Goal: Task Accomplishment & Management: Manage account settings

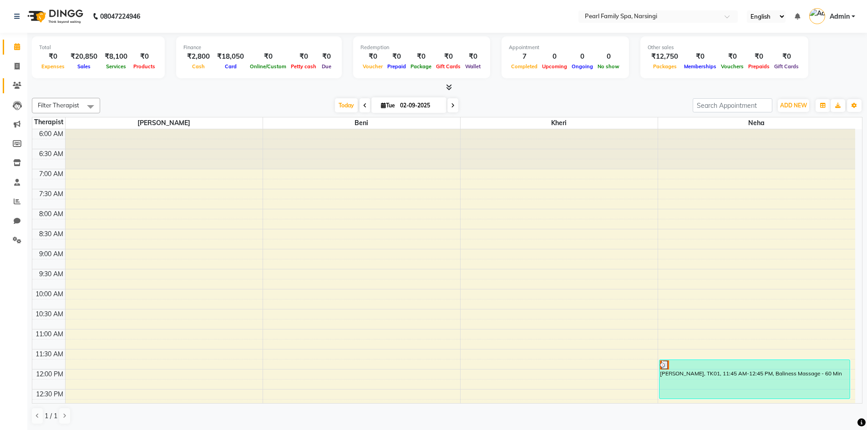
click at [16, 92] on link "Clients" at bounding box center [14, 85] width 22 height 15
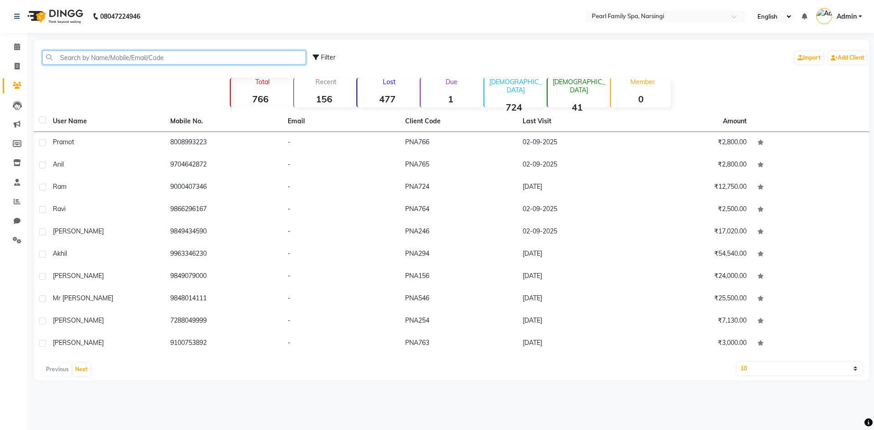
click at [119, 53] on input "text" at bounding box center [174, 58] width 264 height 14
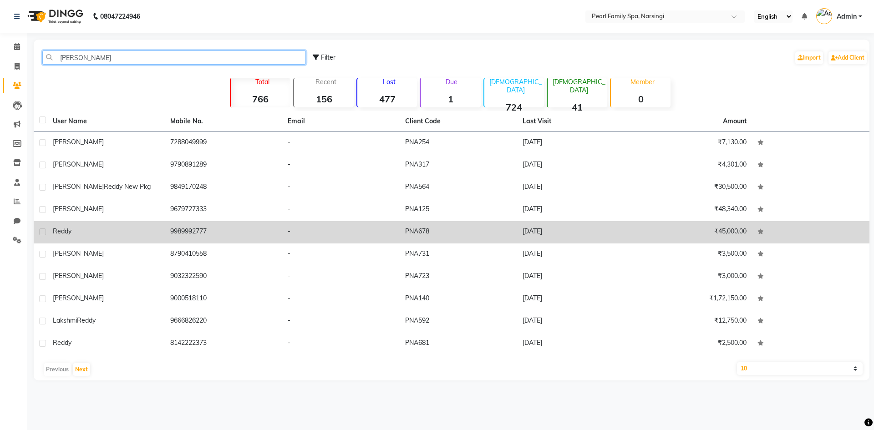
type input "redd"
click at [198, 231] on td "9989992777" at bounding box center [223, 232] width 117 height 22
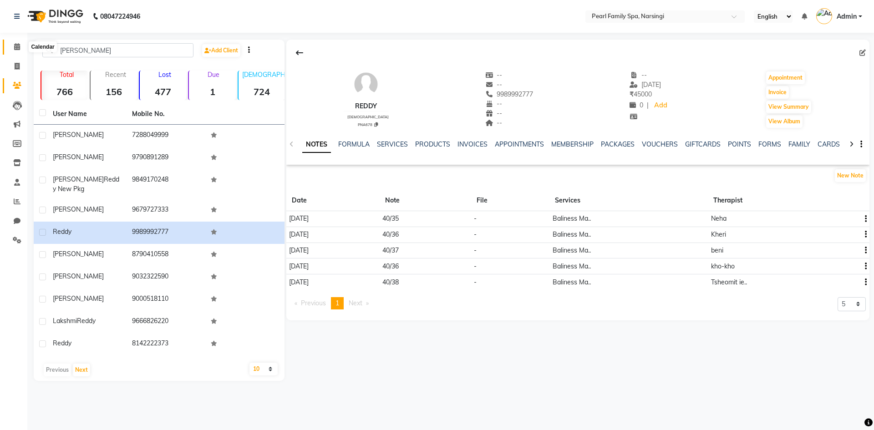
click at [16, 44] on icon at bounding box center [17, 46] width 6 height 7
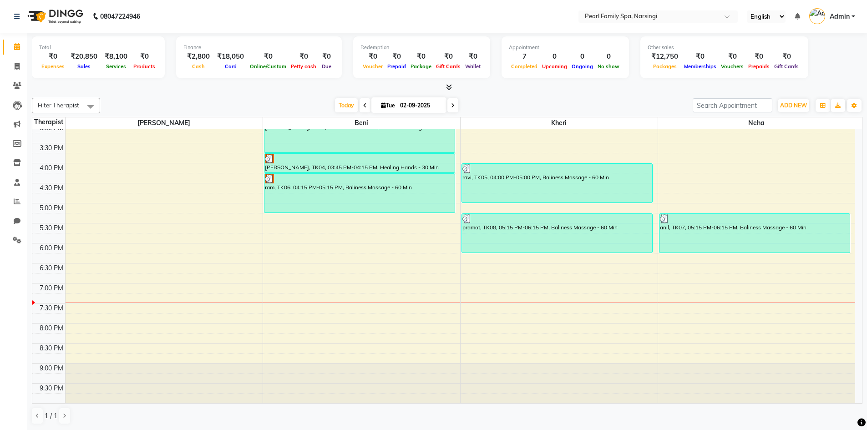
scroll to position [0, 0]
click at [19, 85] on icon at bounding box center [17, 84] width 9 height 7
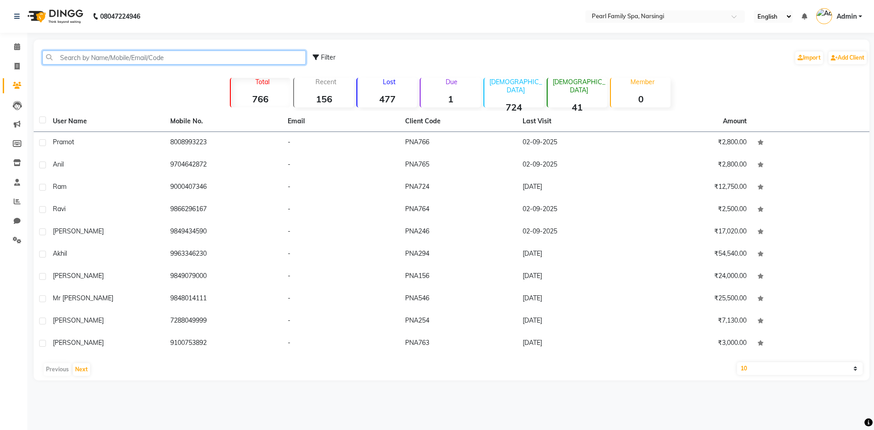
click at [80, 60] on input "text" at bounding box center [174, 58] width 264 height 14
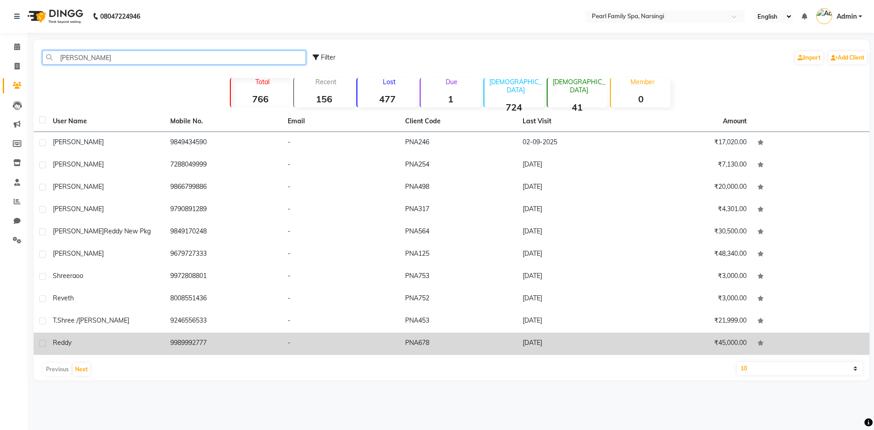
type input "redd"
click at [145, 335] on td "Reddy" at bounding box center [105, 344] width 117 height 22
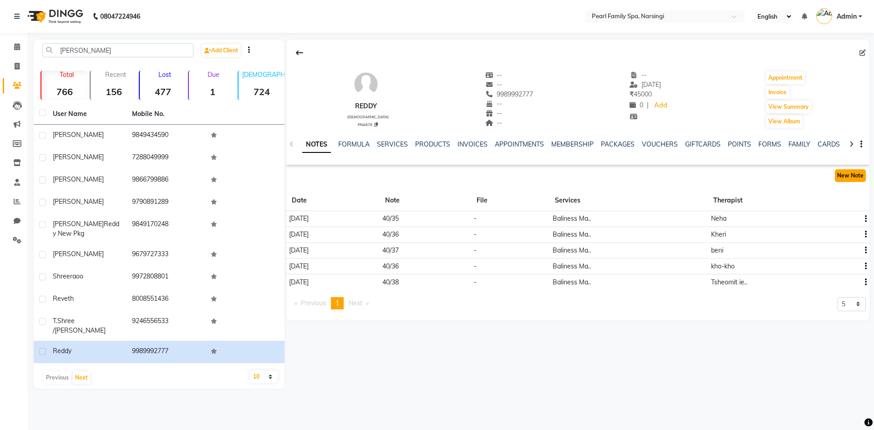
click at [853, 173] on button "New Note" at bounding box center [850, 175] width 31 height 13
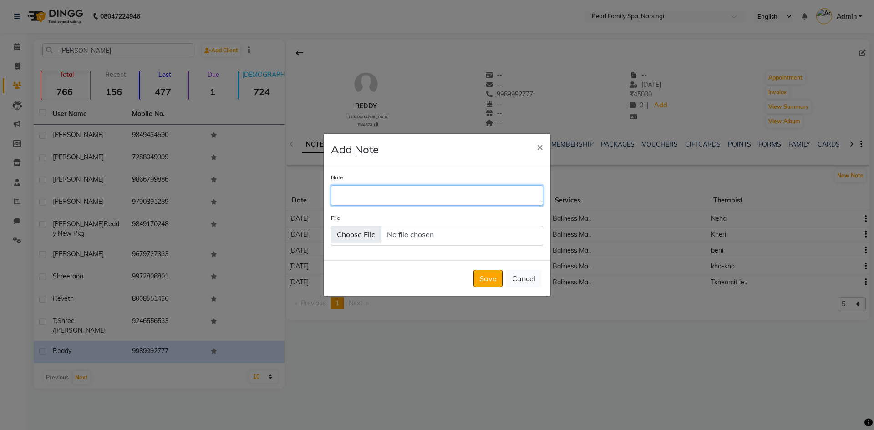
click at [393, 200] on textarea "Note" at bounding box center [437, 195] width 212 height 20
click at [539, 151] on span "×" at bounding box center [540, 147] width 6 height 14
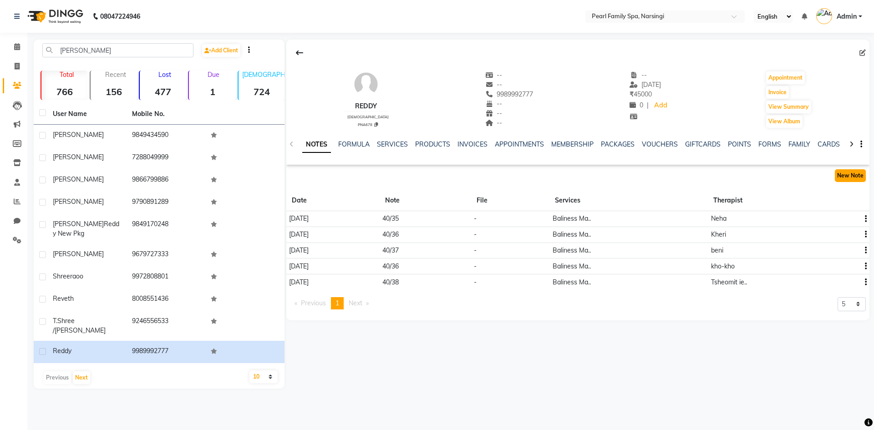
click at [859, 177] on button "New Note" at bounding box center [850, 175] width 31 height 13
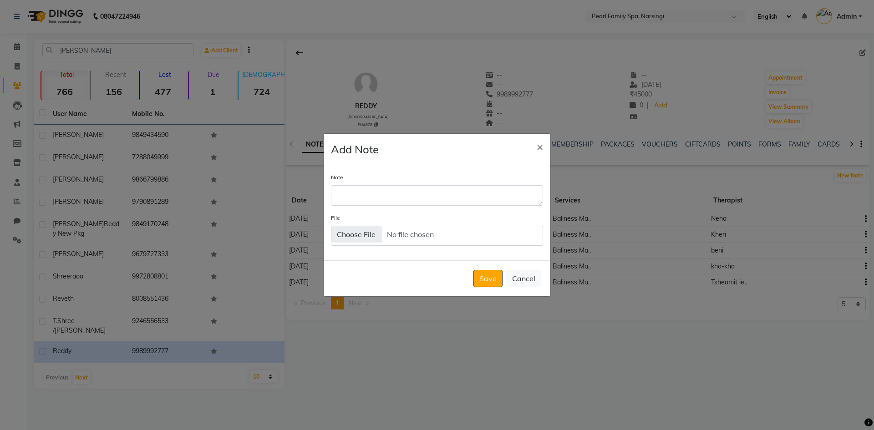
click at [430, 185] on div "Note" at bounding box center [437, 189] width 212 height 33
drag, startPoint x: 429, startPoint y: 188, endPoint x: 430, endPoint y: 197, distance: 9.6
click at [429, 189] on textarea "Note" at bounding box center [437, 195] width 212 height 20
type textarea "40/33"
click at [499, 285] on button "Save" at bounding box center [487, 278] width 29 height 17
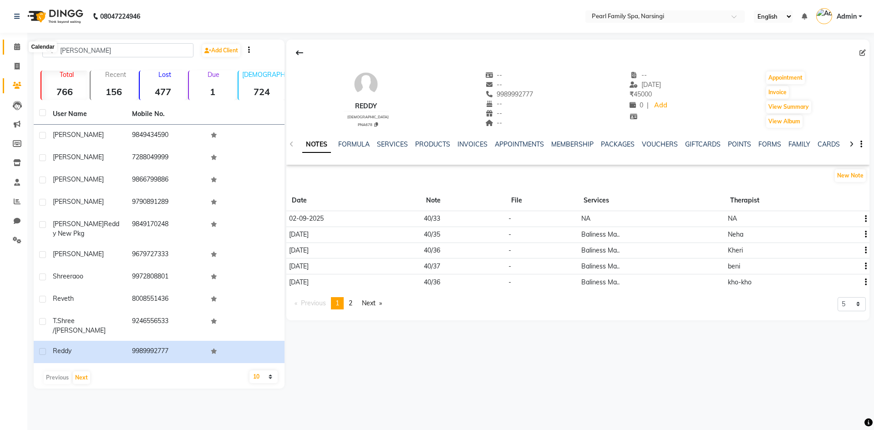
click at [23, 42] on span at bounding box center [17, 47] width 16 height 10
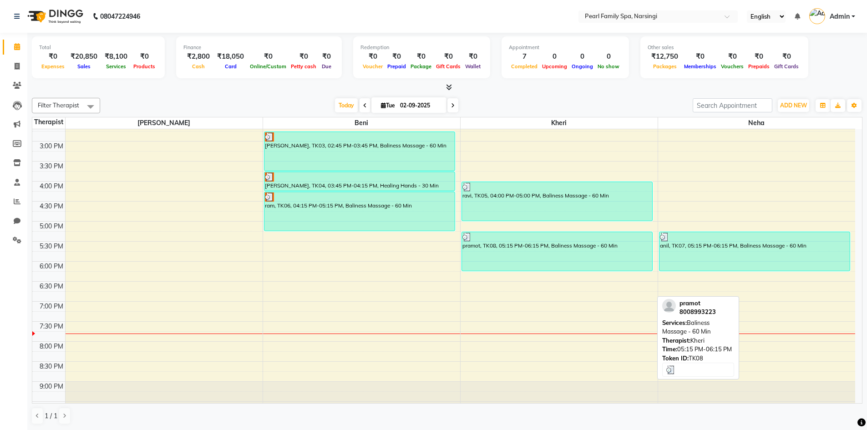
scroll to position [366, 0]
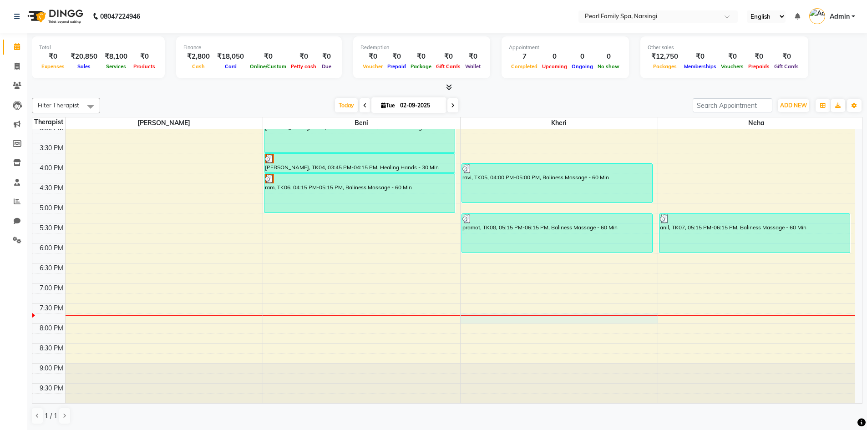
click at [465, 316] on div "6:00 AM 6:30 AM 7:00 AM 7:30 AM 8:00 AM 8:30 AM 9:00 AM 9:30 AM 10:00 AM 10:30 …" at bounding box center [443, 83] width 823 height 640
select select "89285"
select select "1185"
select select "tentative"
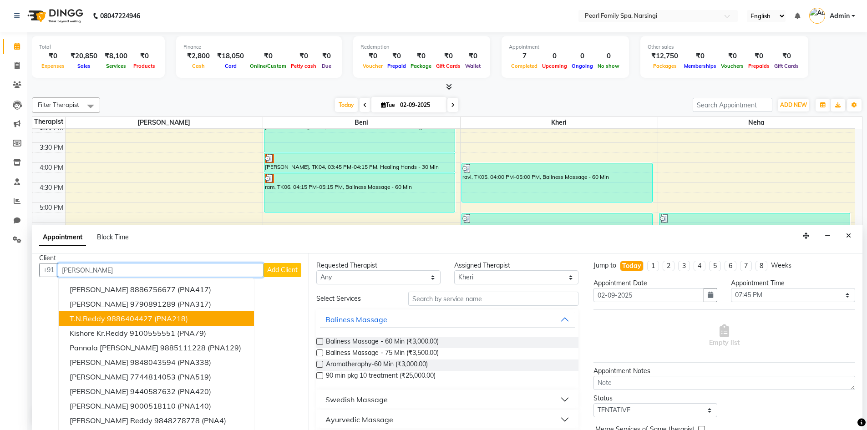
scroll to position [9, 0]
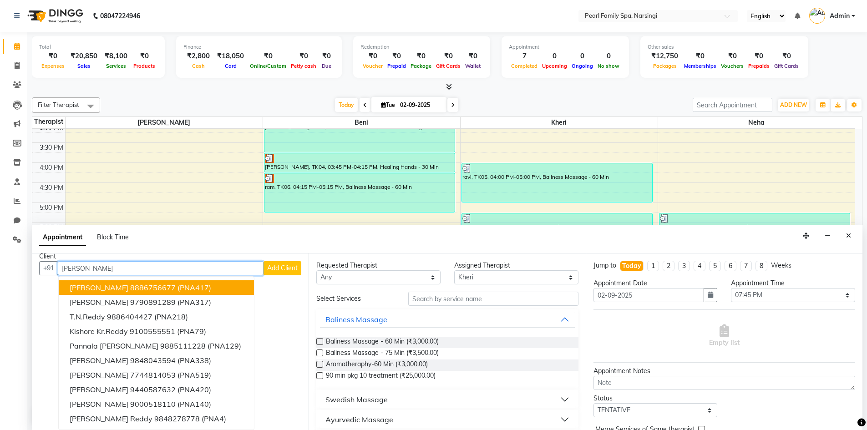
type input "reddy"
drag, startPoint x: 115, startPoint y: 273, endPoint x: 0, endPoint y: 292, distance: 116.8
click at [0, 292] on app-home "08047224946 Select Location × Pearl Family Spa, Narsingi English ENGLISH Españo…" at bounding box center [433, 215] width 867 height 431
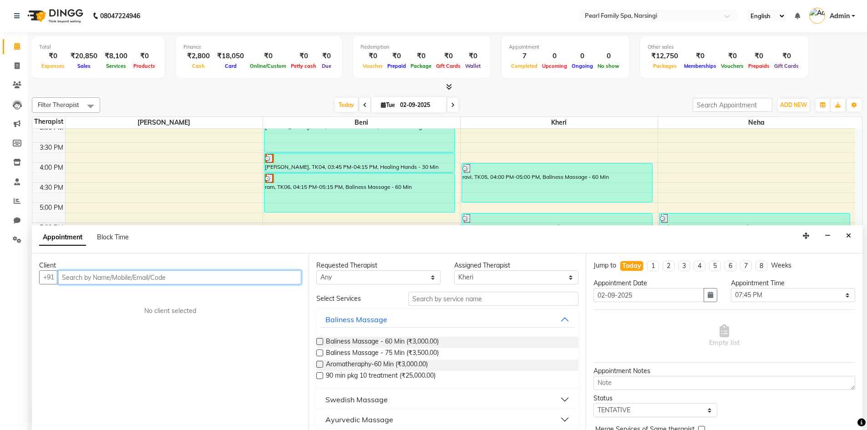
scroll to position [0, 0]
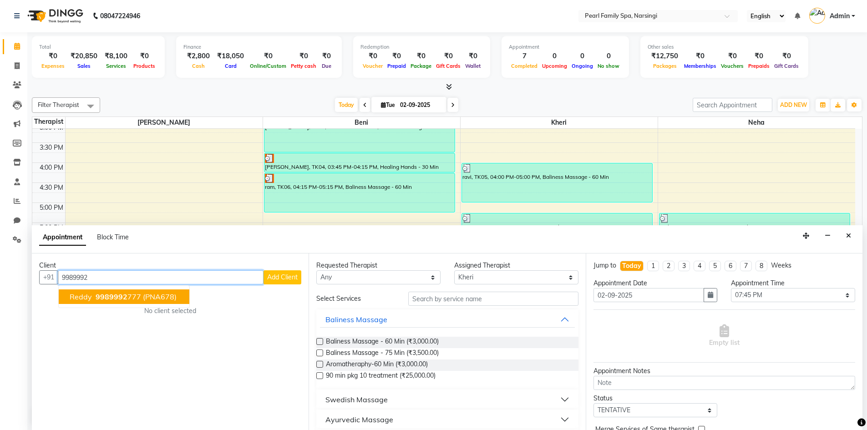
click at [107, 300] on span "9989992" at bounding box center [112, 296] width 32 height 9
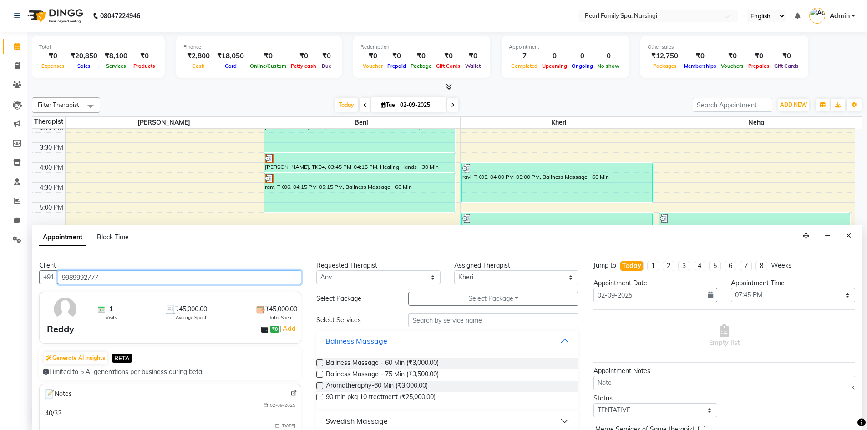
type input "9989992777"
drag, startPoint x: 318, startPoint y: 365, endPoint x: 325, endPoint y: 367, distance: 7.8
click at [320, 365] on label at bounding box center [319, 363] width 7 height 7
click at [320, 365] on input "checkbox" at bounding box center [319, 364] width 6 height 6
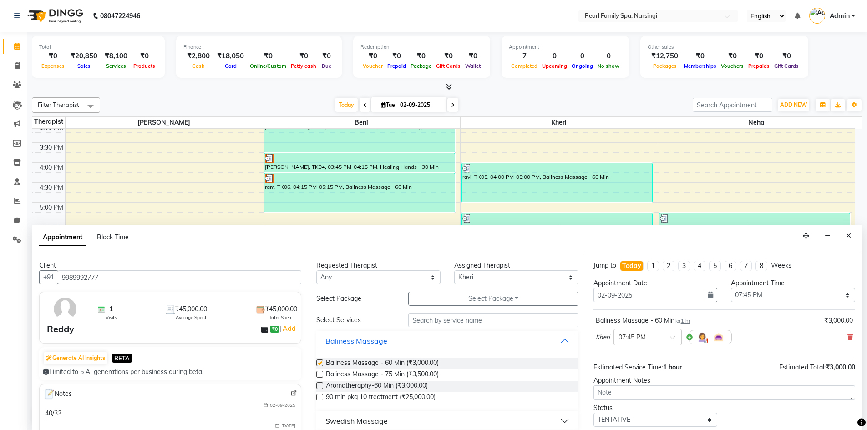
checkbox input "false"
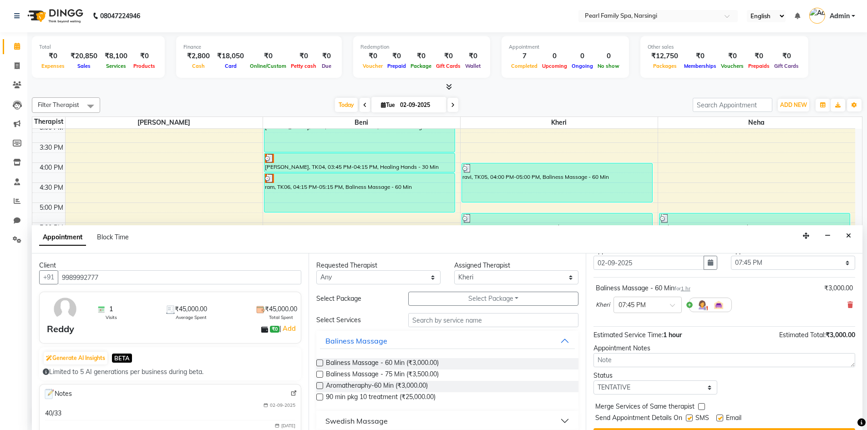
scroll to position [54, 0]
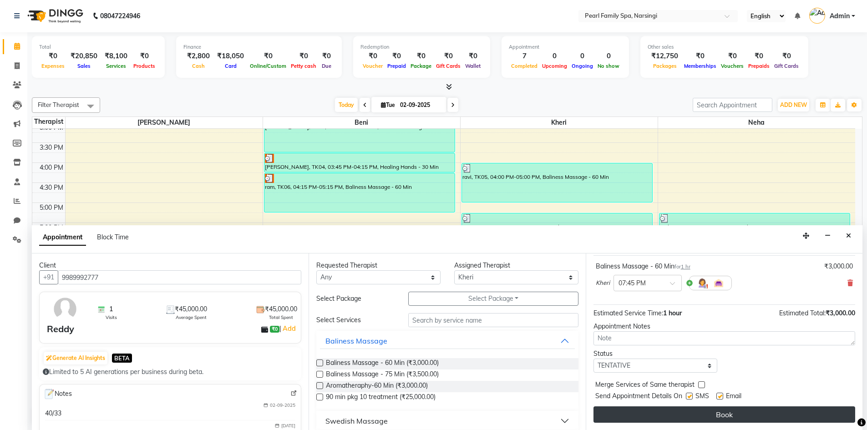
click at [689, 410] on button "Book" at bounding box center [725, 414] width 262 height 16
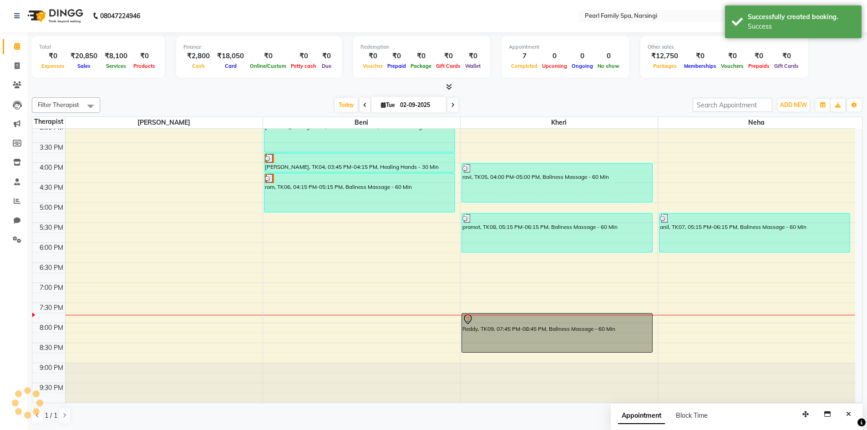
scroll to position [0, 0]
click at [682, 319] on div "6:00 AM 6:30 AM 7:00 AM 7:30 AM 8:00 AM 8:30 AM 9:00 AM 9:30 AM 10:00 AM 10:30 …" at bounding box center [443, 83] width 823 height 640
select select "87925"
select select "1185"
select select "tentative"
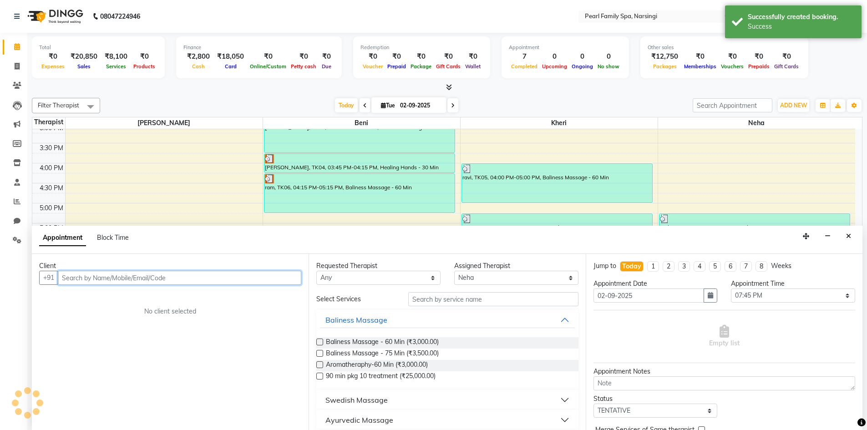
scroll to position [0, 0]
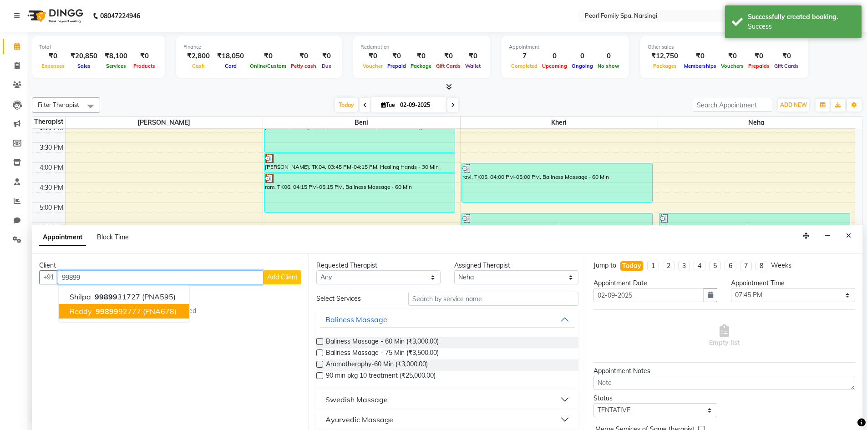
click at [77, 311] on span "Reddy" at bounding box center [81, 311] width 22 height 9
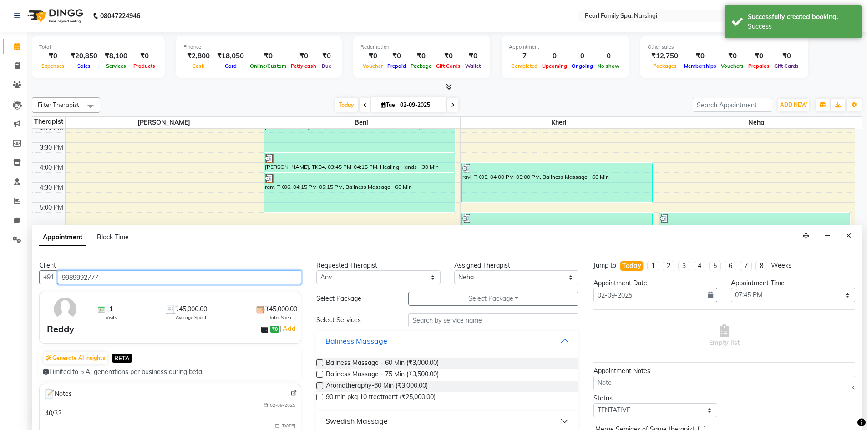
type input "9989992777"
click at [320, 361] on label at bounding box center [319, 363] width 7 height 7
click at [320, 361] on input "checkbox" at bounding box center [319, 364] width 6 height 6
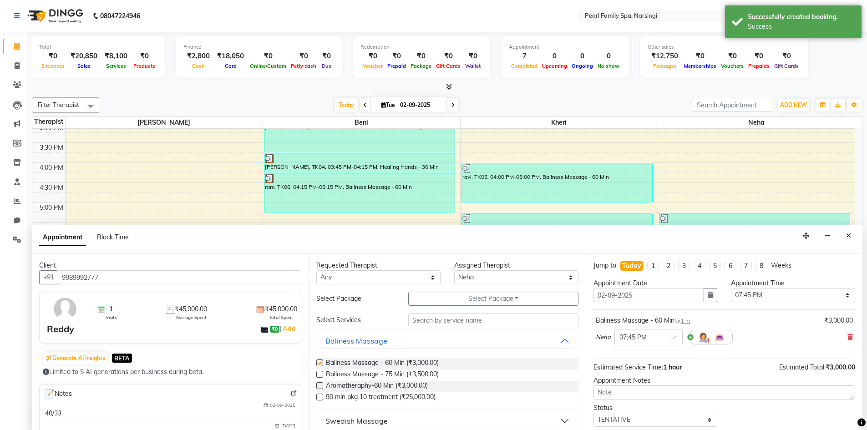
checkbox input "false"
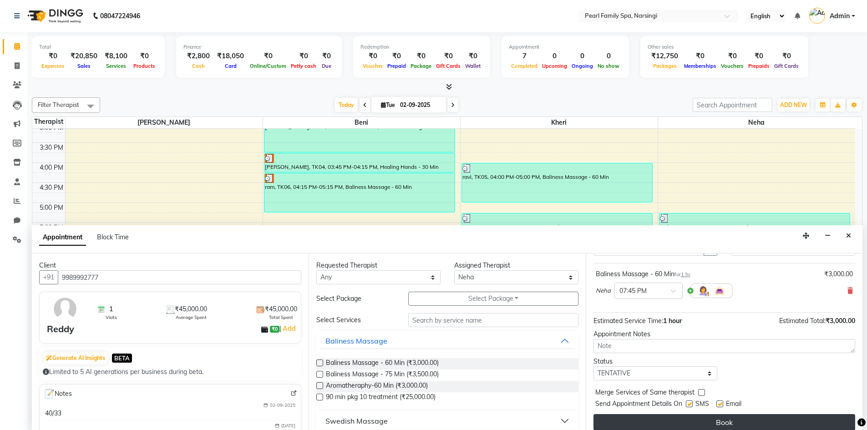
scroll to position [54, 0]
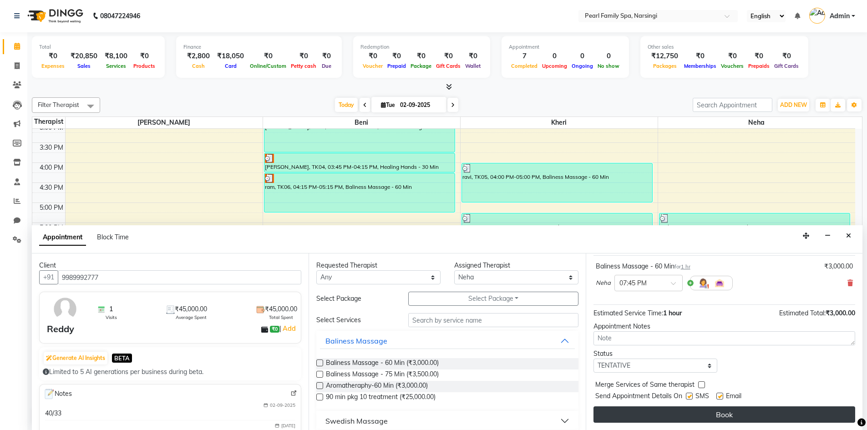
click at [673, 419] on button "Book" at bounding box center [725, 414] width 262 height 16
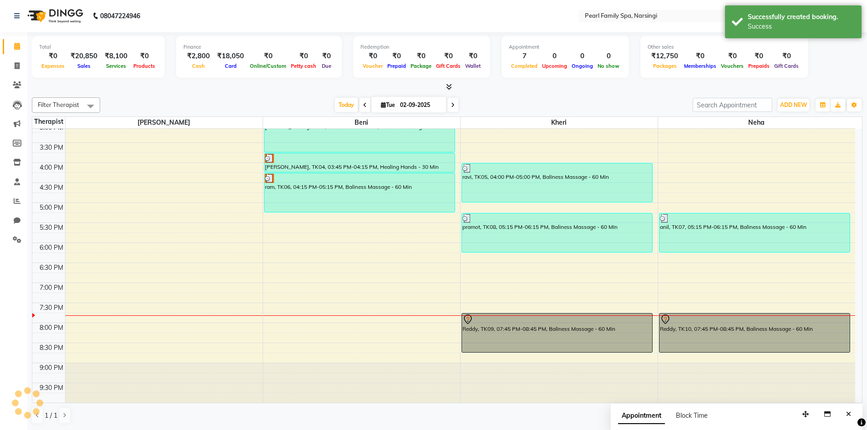
scroll to position [0, 0]
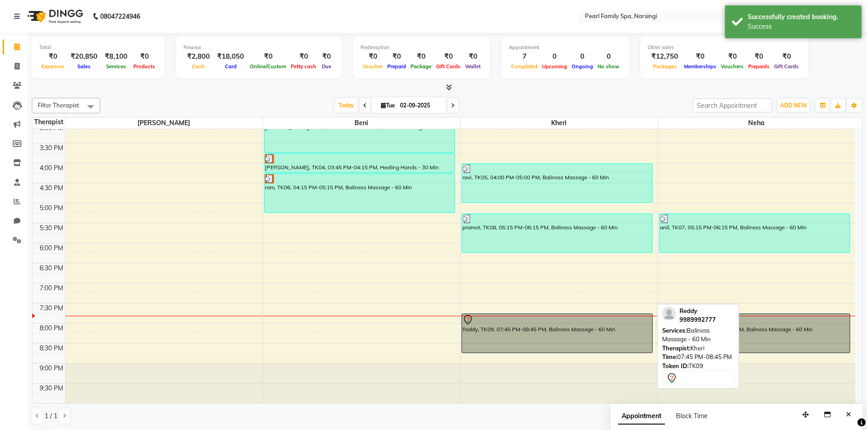
click at [594, 327] on div "Reddy, TK09, 07:45 PM-08:45 PM, Baliness Massage - 60 Min" at bounding box center [557, 333] width 190 height 39
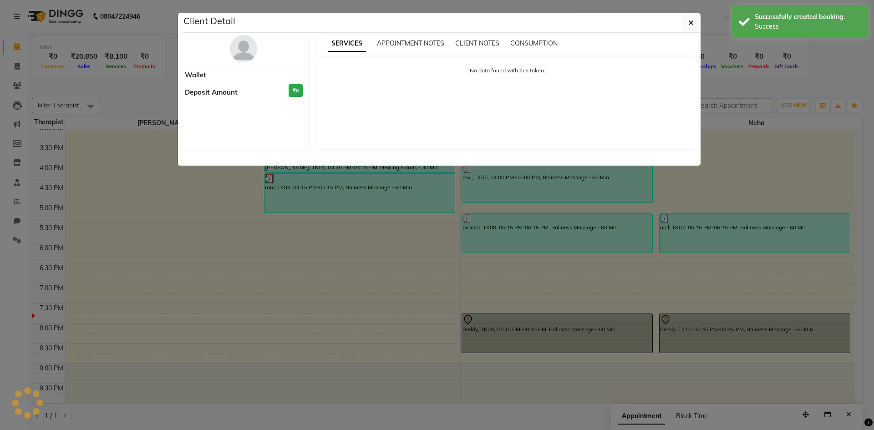
select select "7"
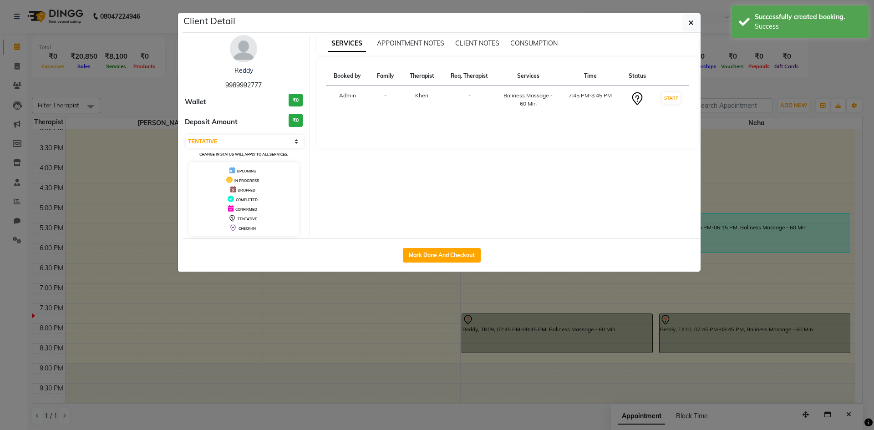
drag, startPoint x: 356, startPoint y: 249, endPoint x: 362, endPoint y: 246, distance: 7.3
click at [358, 249] on div "Mark Done And Checkout" at bounding box center [442, 255] width 518 height 33
click at [415, 259] on button "Mark Done And Checkout" at bounding box center [442, 255] width 78 height 15
select select "service"
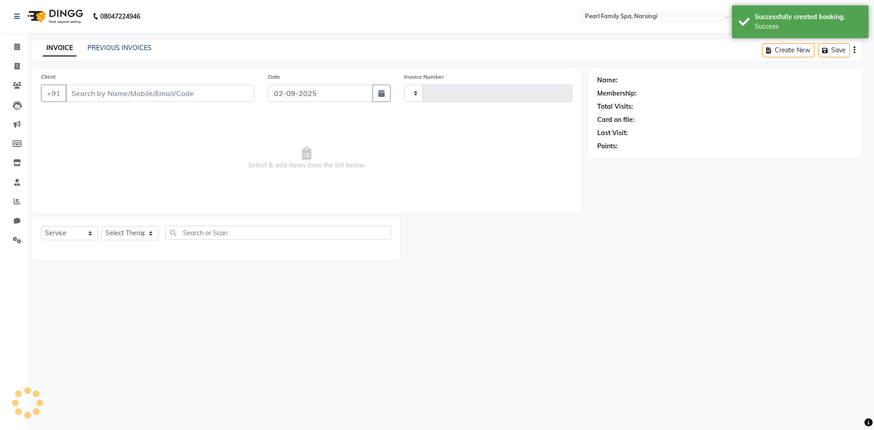
select select "3"
type input "0307"
select select "6217"
type input "9989992777"
select select "89285"
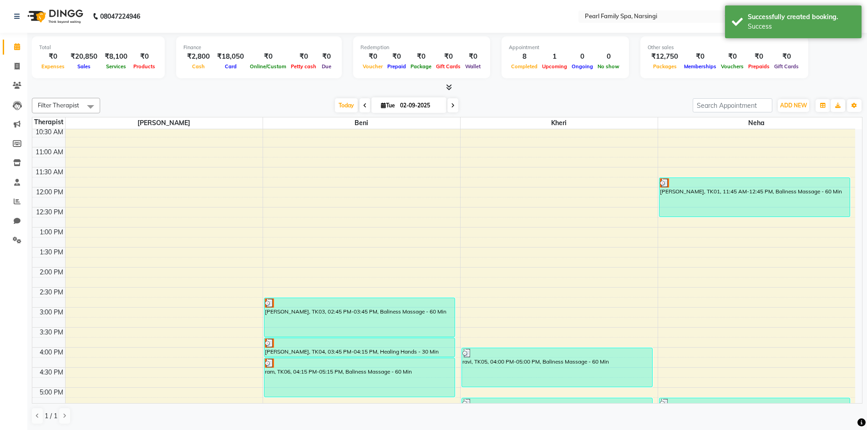
scroll to position [364, 0]
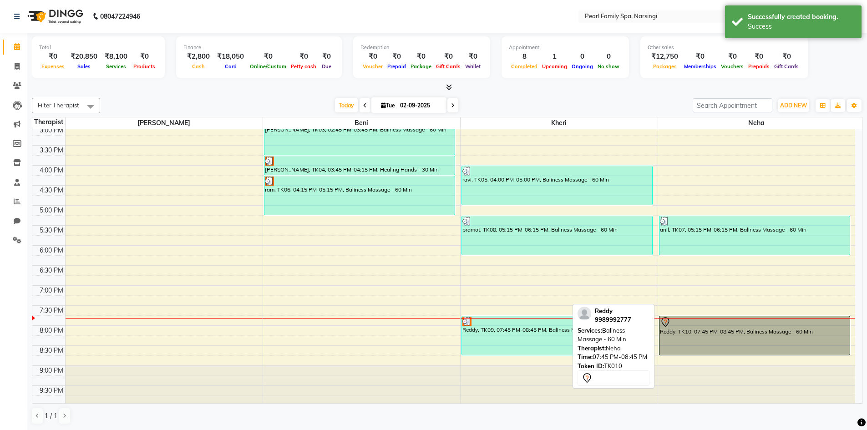
click at [713, 350] on div "Reddy, TK10, 07:45 PM-08:45 PM, Baliness Massage - 60 Min" at bounding box center [755, 335] width 191 height 39
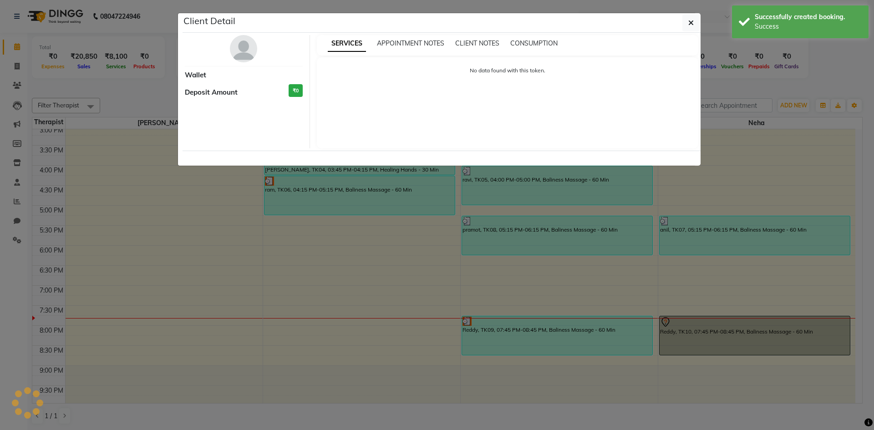
select select "7"
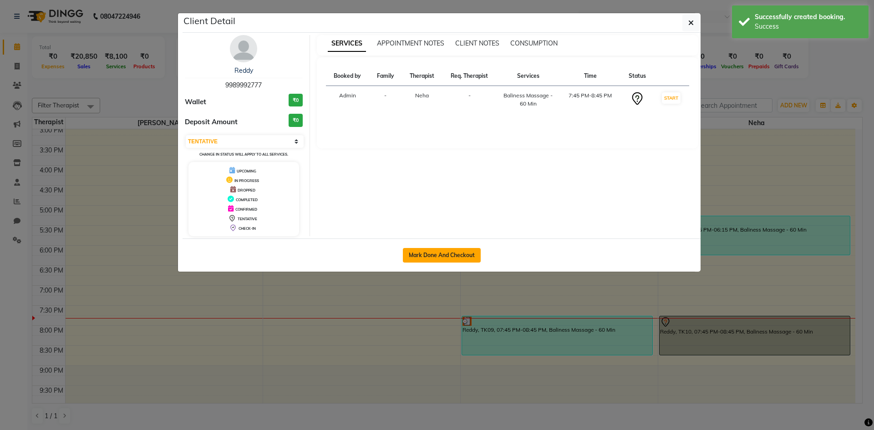
click at [421, 253] on button "Mark Done And Checkout" at bounding box center [442, 255] width 78 height 15
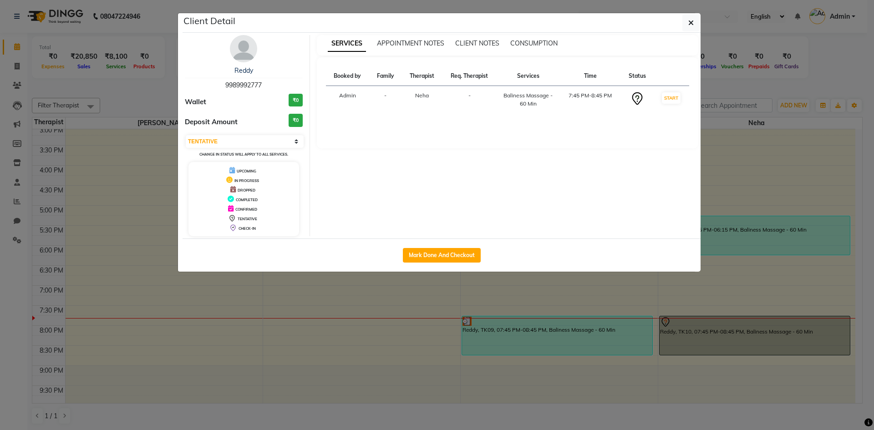
select select "6217"
select select "service"
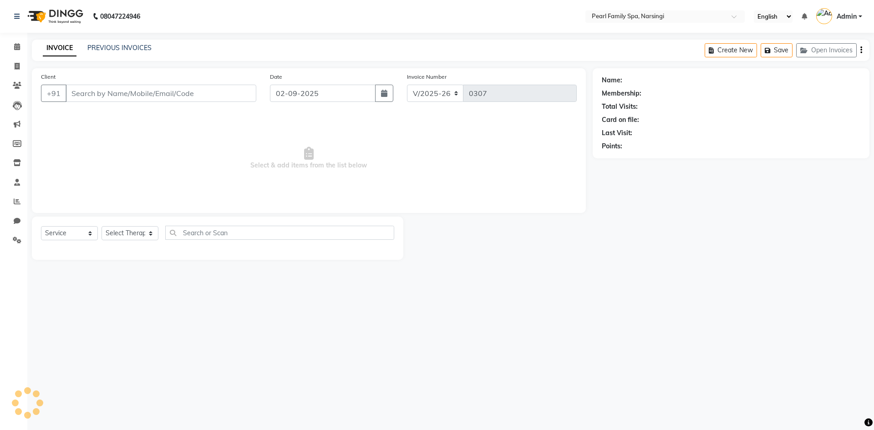
type input "9989992777"
select select "87925"
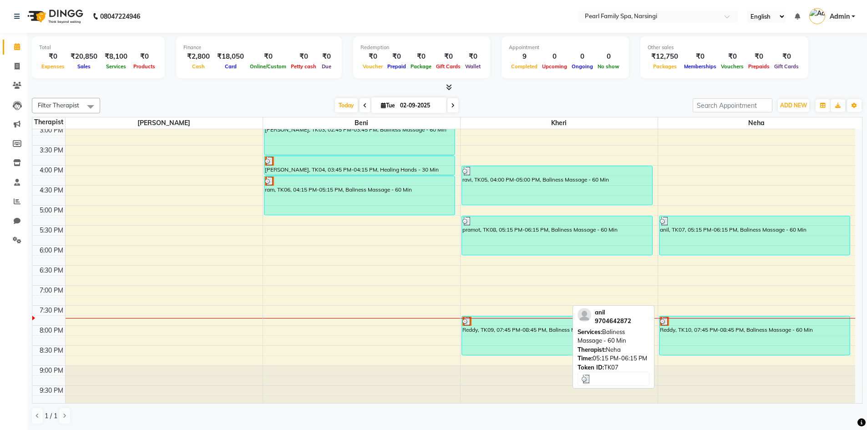
scroll to position [366, 0]
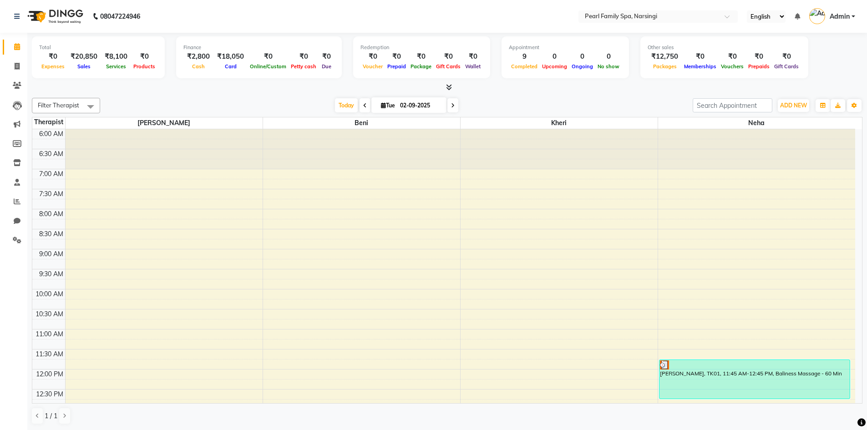
click at [816, 20] on img at bounding box center [817, 16] width 16 height 16
click at [816, 41] on link "Manage Profile" at bounding box center [808, 37] width 83 height 14
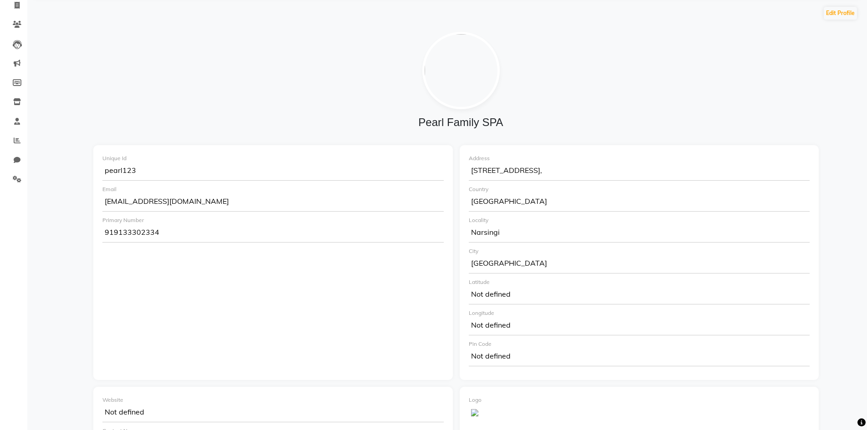
scroll to position [137, 0]
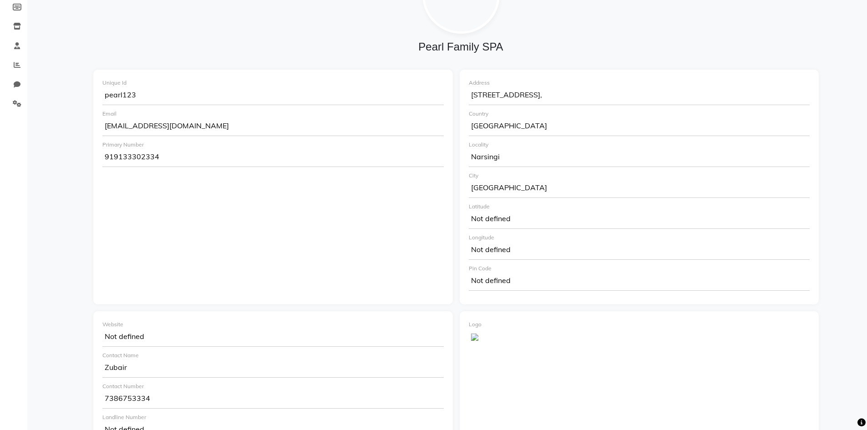
click at [519, 153] on div "Narsingi" at bounding box center [639, 158] width 341 height 18
click at [503, 157] on div "Narsingi" at bounding box center [639, 158] width 341 height 18
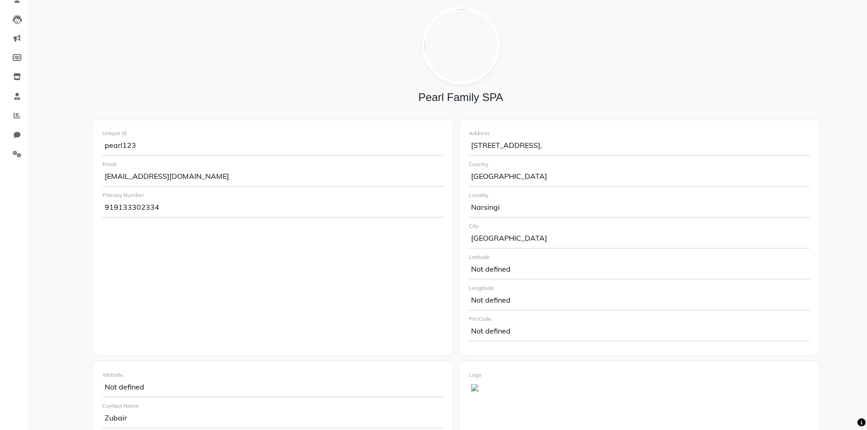
scroll to position [0, 0]
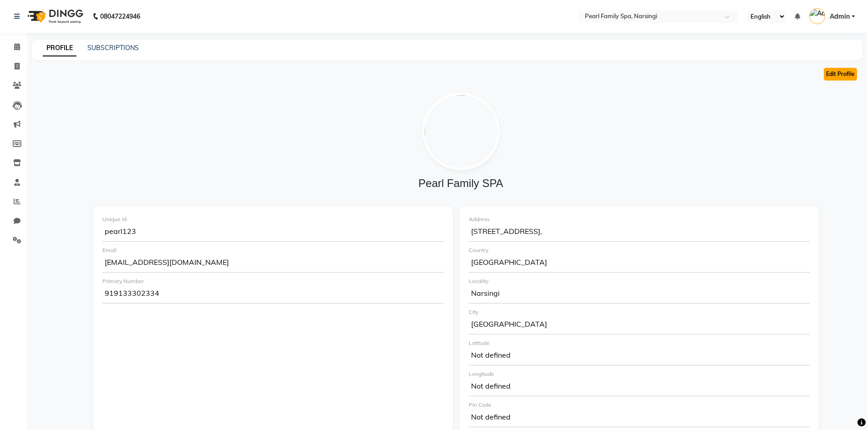
click at [837, 76] on button "Edit Profile" at bounding box center [840, 74] width 33 height 13
select select "4"
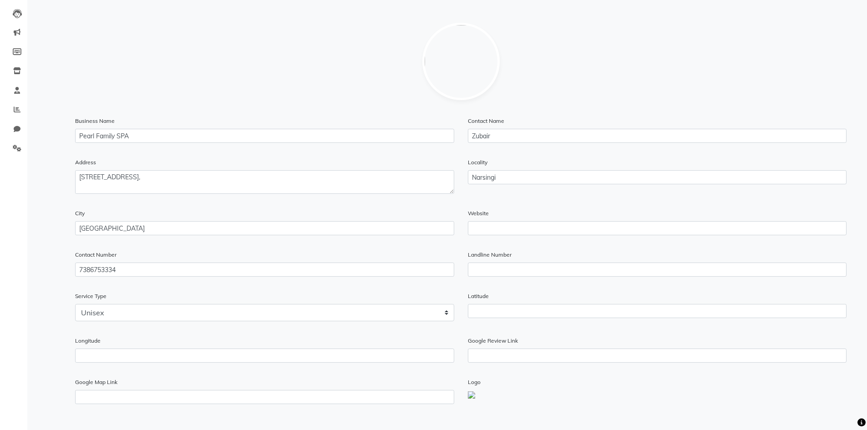
scroll to position [182, 0]
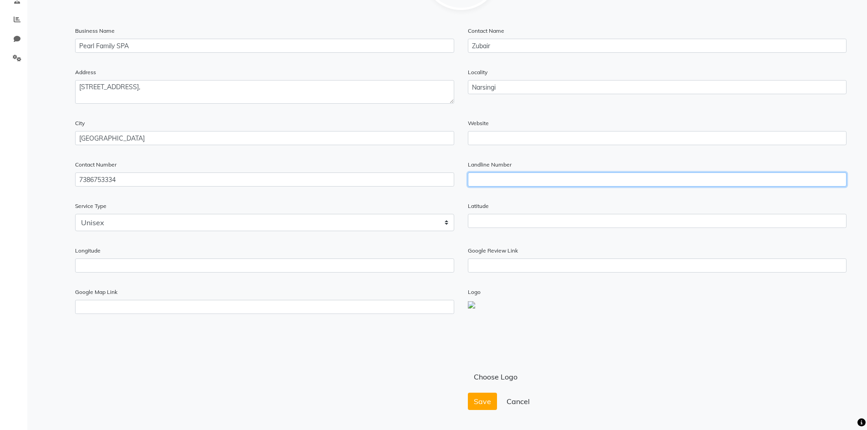
click at [626, 180] on input "text" at bounding box center [657, 180] width 379 height 14
click at [867, 248] on html "08047224946 Select Location × Pearl Family Spa, Narsingi English ENGLISH Españo…" at bounding box center [433, 33] width 867 height 430
type input "9133302334"
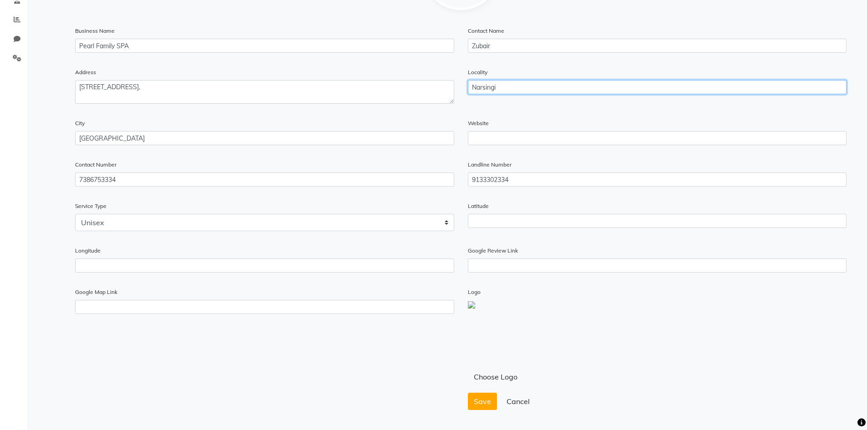
click at [605, 88] on input "Narsingi" at bounding box center [657, 87] width 379 height 14
type input "N"
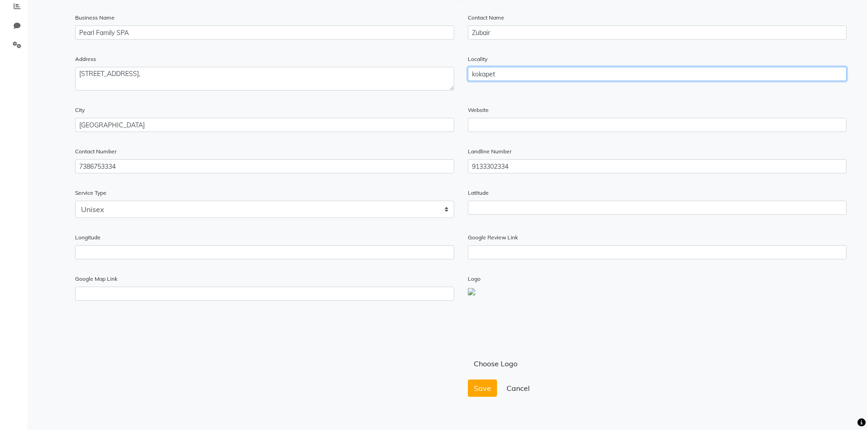
scroll to position [208, 0]
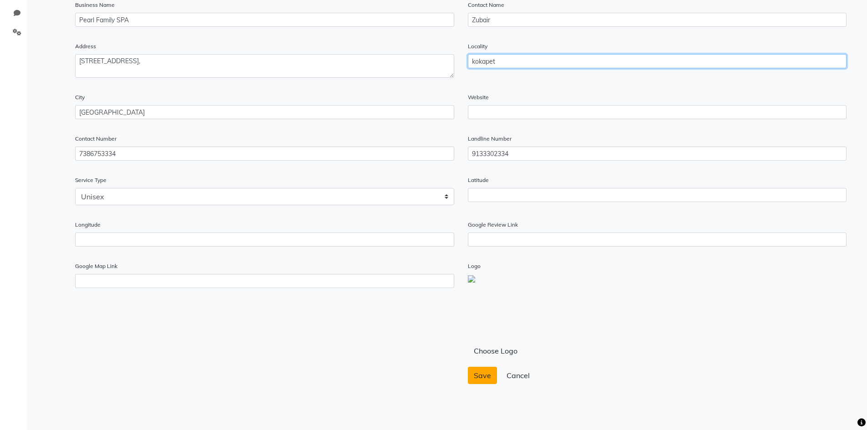
type input "kokapet"
click at [479, 374] on span "Save" at bounding box center [482, 375] width 17 height 9
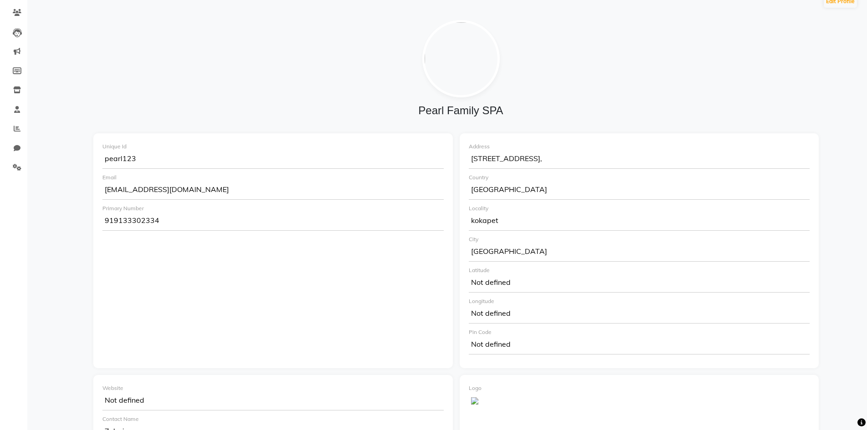
scroll to position [58, 0]
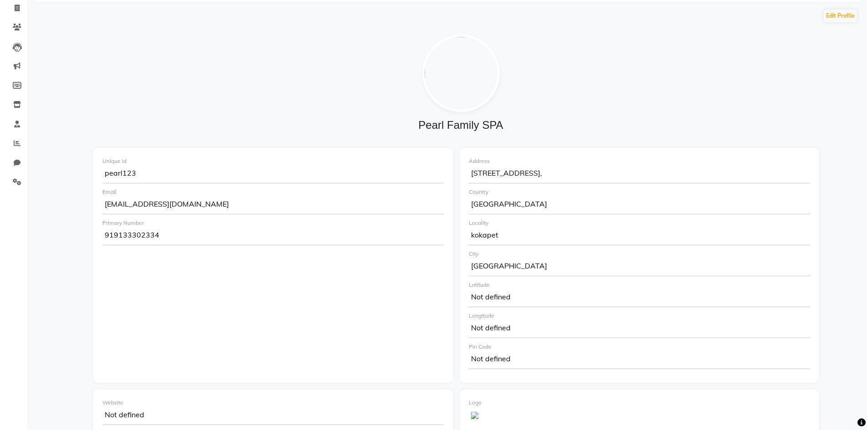
click at [112, 233] on div "919133302334" at bounding box center [272, 236] width 341 height 18
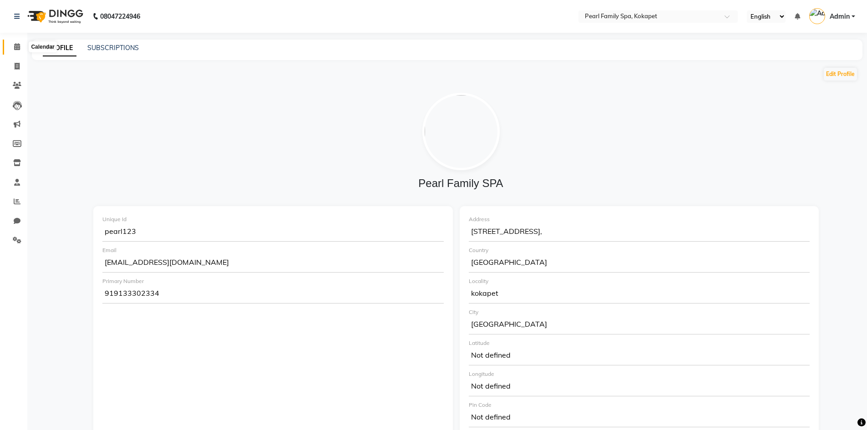
click at [11, 46] on span at bounding box center [17, 47] width 16 height 10
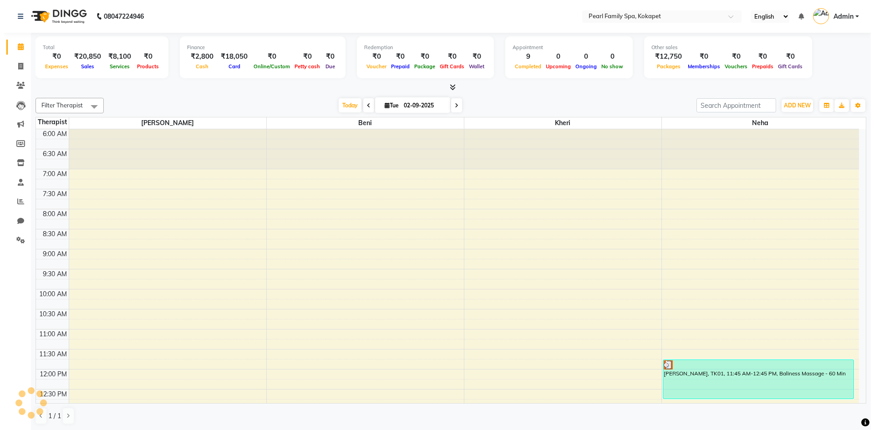
scroll to position [366, 0]
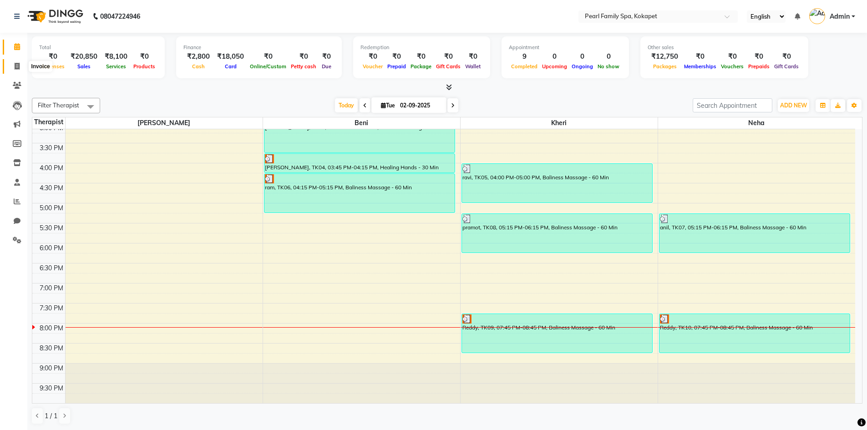
click at [17, 68] on icon at bounding box center [17, 66] width 5 height 7
select select "service"
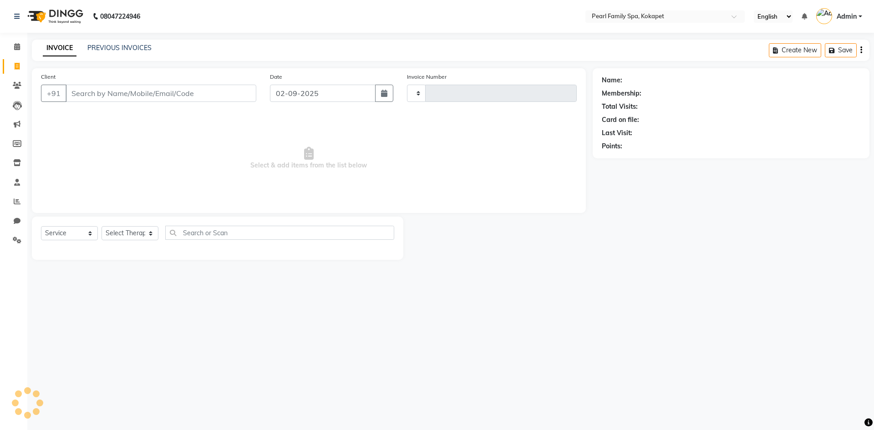
type input "0307"
select select "6217"
click at [18, 86] on icon at bounding box center [17, 85] width 9 height 7
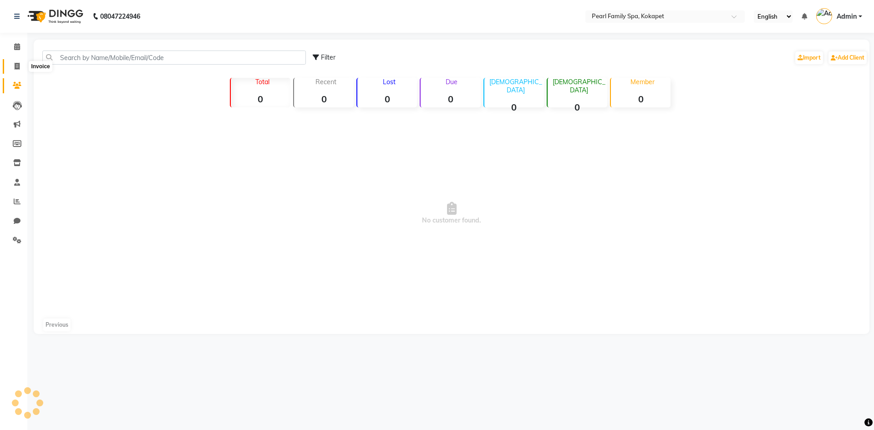
click at [18, 69] on icon at bounding box center [17, 66] width 5 height 7
select select "service"
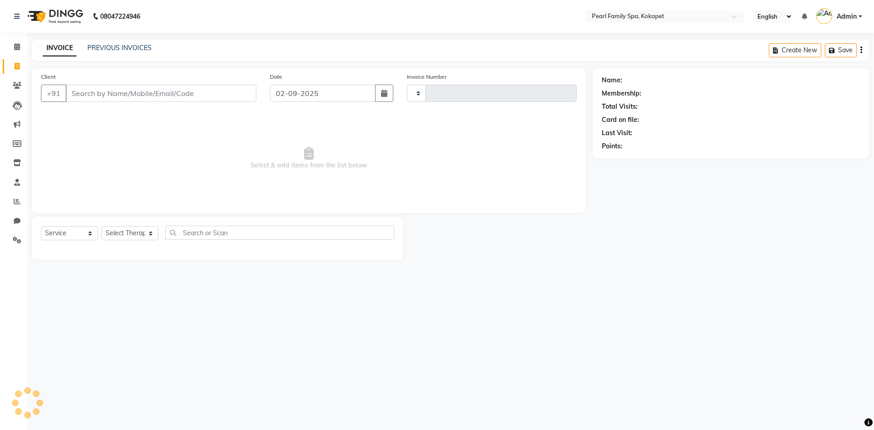
type input "0307"
select select "6217"
click at [90, 93] on input "Client" at bounding box center [161, 93] width 191 height 17
click at [109, 48] on link "PREVIOUS INVOICES" at bounding box center [119, 48] width 64 height 8
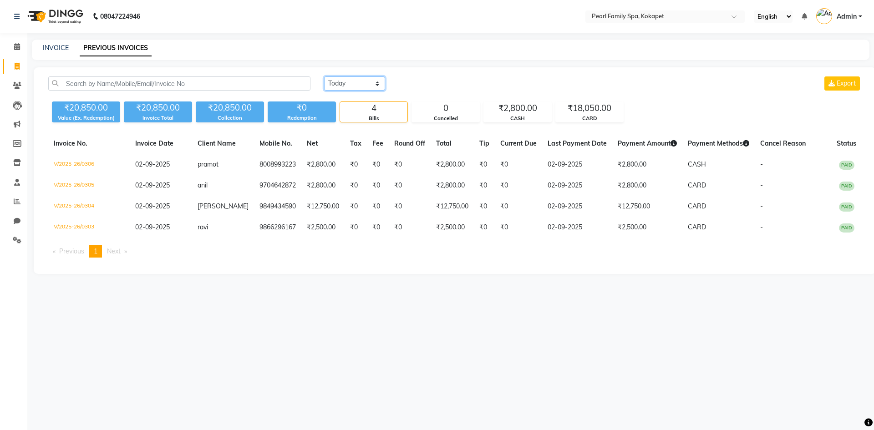
click at [340, 77] on select "Today Yesterday Custom Range" at bounding box center [354, 83] width 61 height 14
select select "yesterday"
click at [324, 76] on select "Today Yesterday Custom Range" at bounding box center [354, 83] width 61 height 14
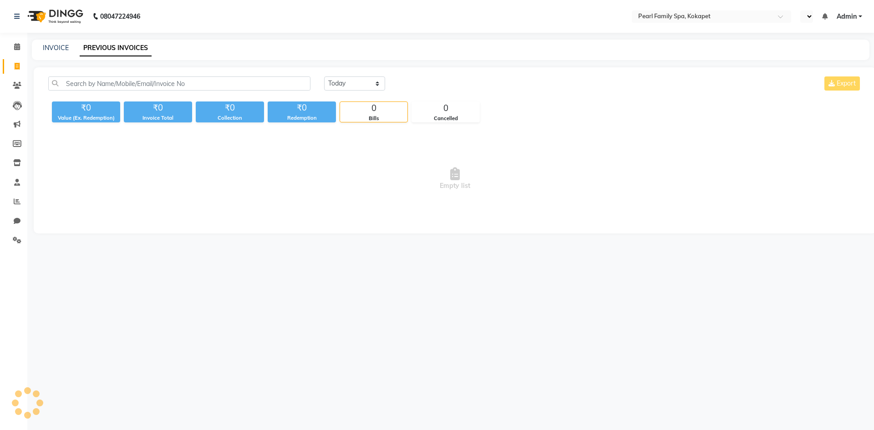
select select "en"
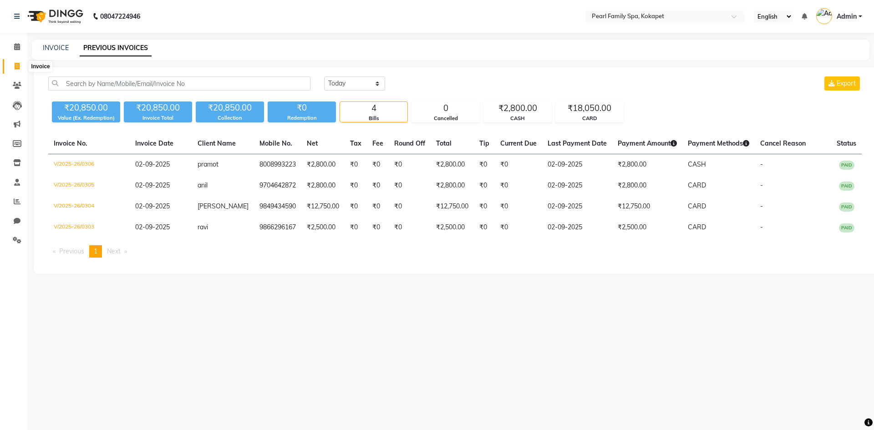
click at [20, 62] on span at bounding box center [17, 66] width 16 height 10
select select "service"
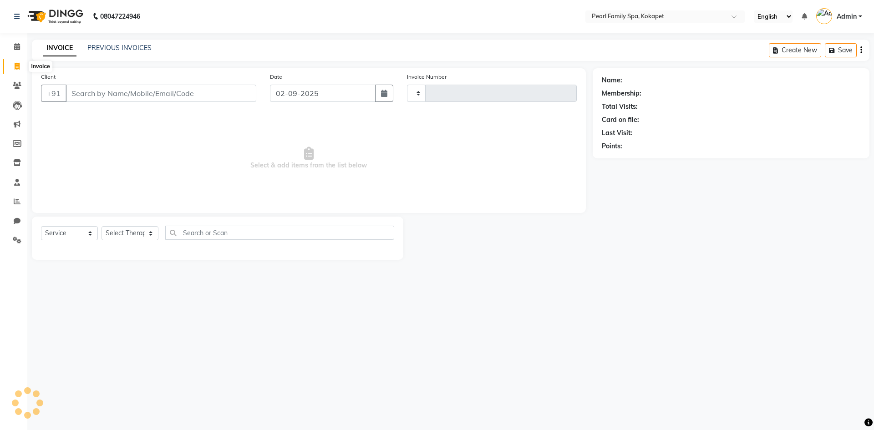
type input "0307"
select select "6217"
click at [104, 46] on link "PREVIOUS INVOICES" at bounding box center [119, 48] width 64 height 8
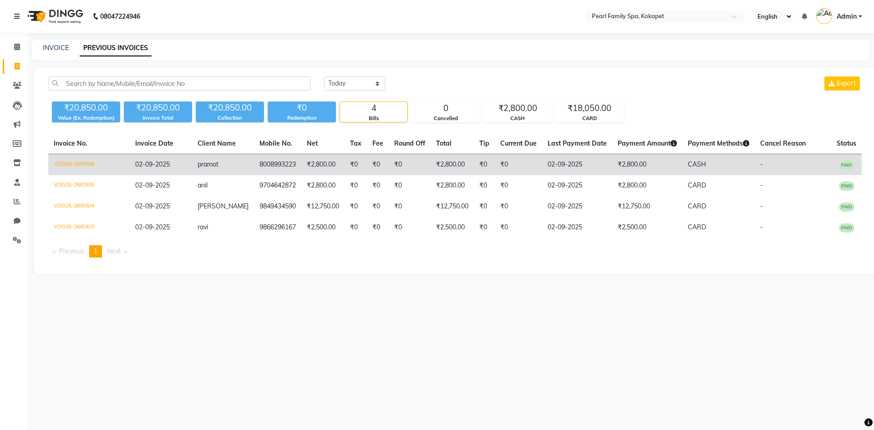
click at [62, 164] on td "V/2025-26/0306" at bounding box center [88, 164] width 81 height 21
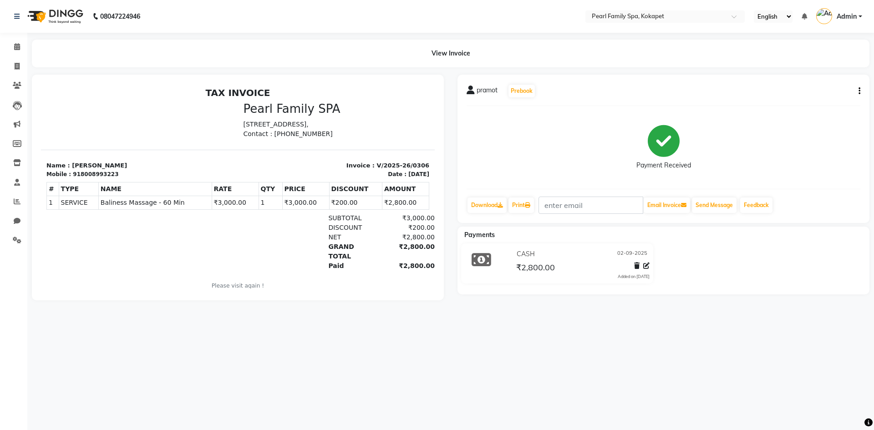
click at [858, 91] on button "button" at bounding box center [857, 91] width 5 height 10
click at [822, 102] on div "Edit Invoice" at bounding box center [814, 102] width 62 height 11
select select "service"
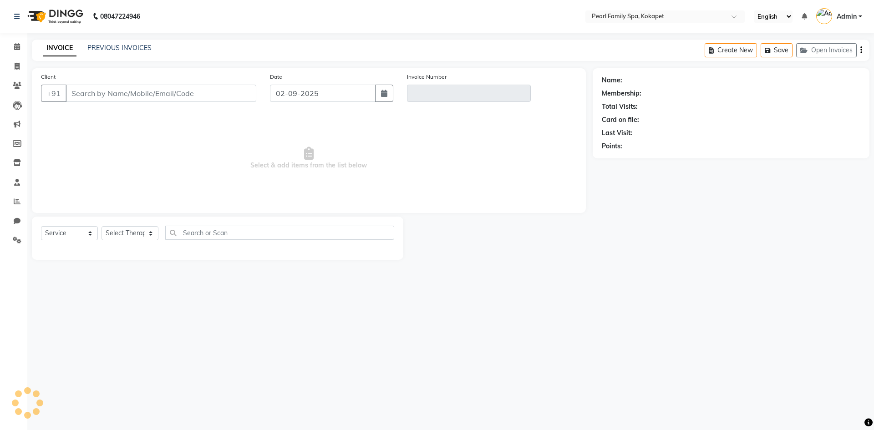
type input "8008993223"
type input "V/2025-26/0306"
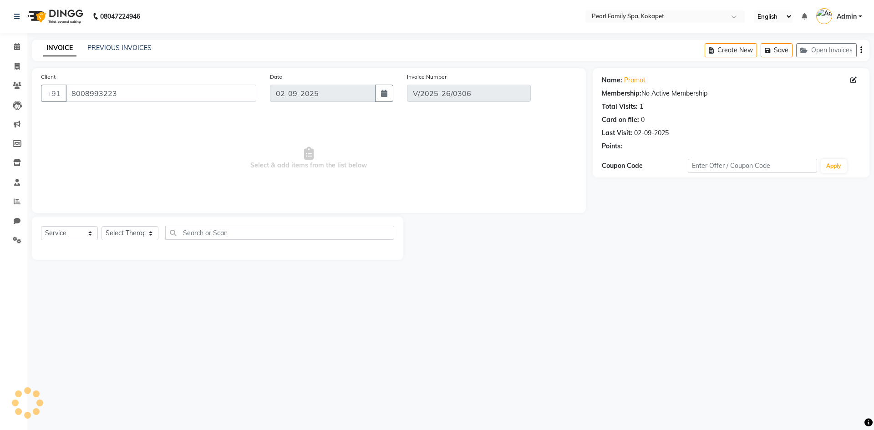
select select "select"
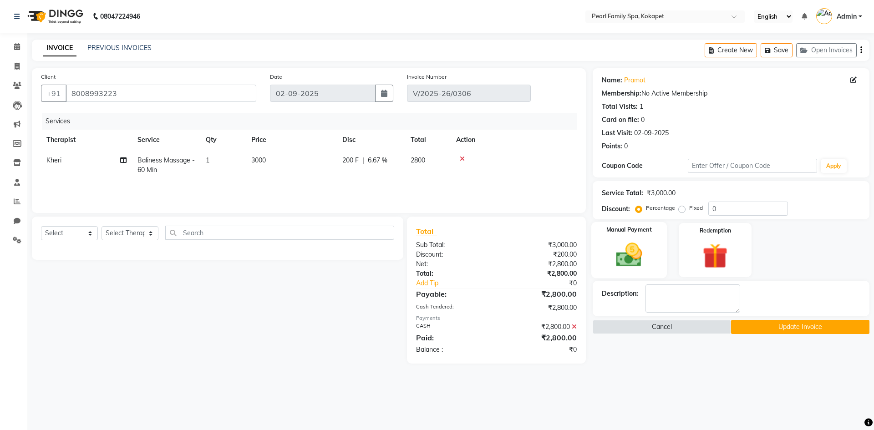
click at [628, 248] on img at bounding box center [629, 255] width 42 height 30
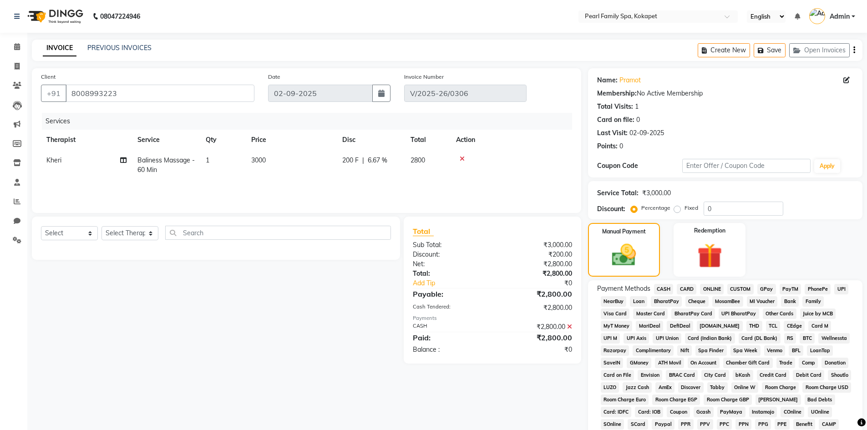
click at [688, 287] on span "CARD" at bounding box center [687, 289] width 20 height 10
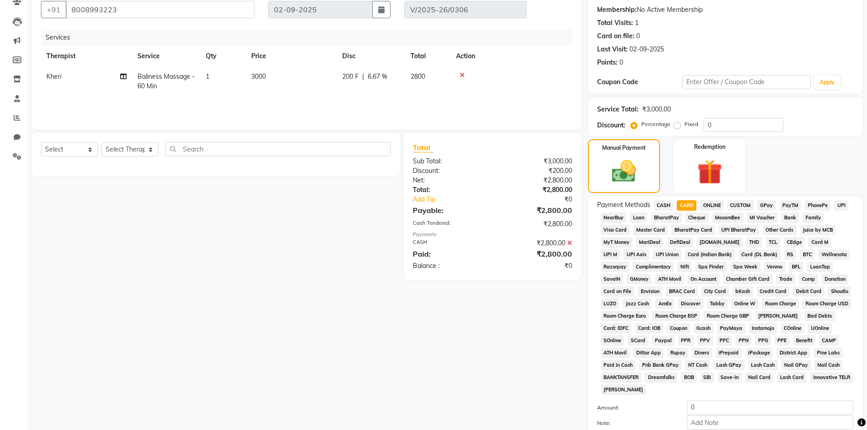
scroll to position [91, 0]
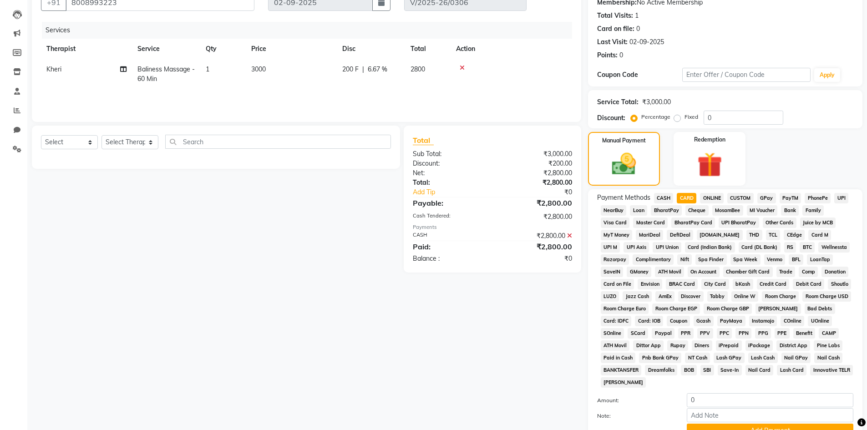
click at [570, 233] on icon at bounding box center [569, 236] width 5 height 6
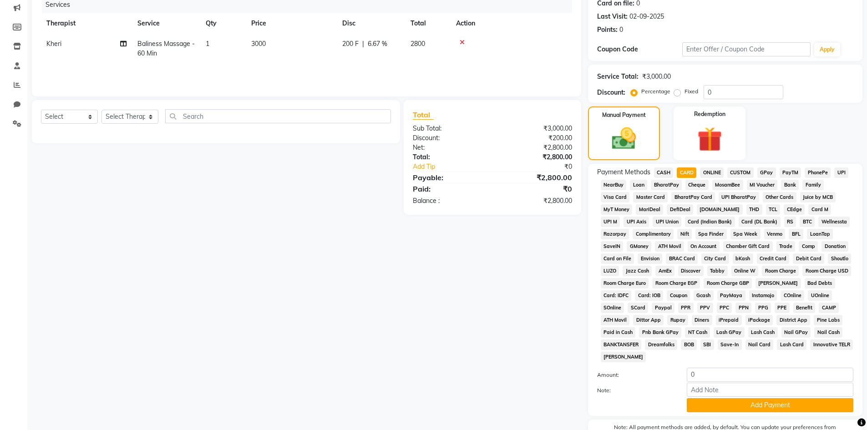
scroll to position [169, 0]
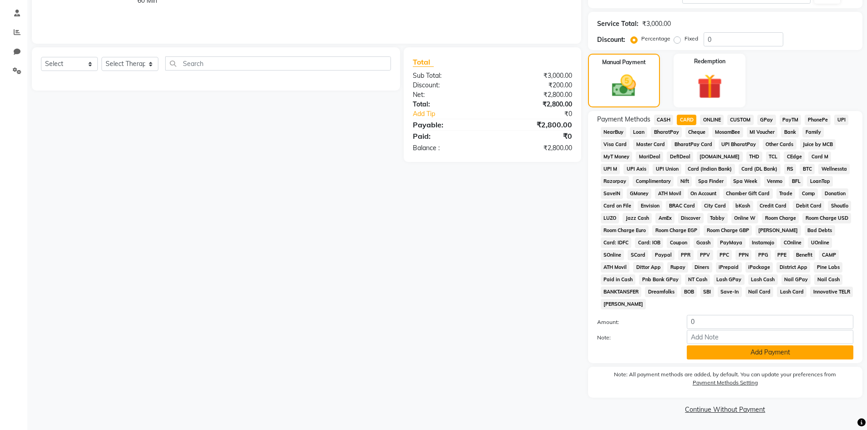
click at [767, 355] on button "Add Payment" at bounding box center [770, 352] width 167 height 14
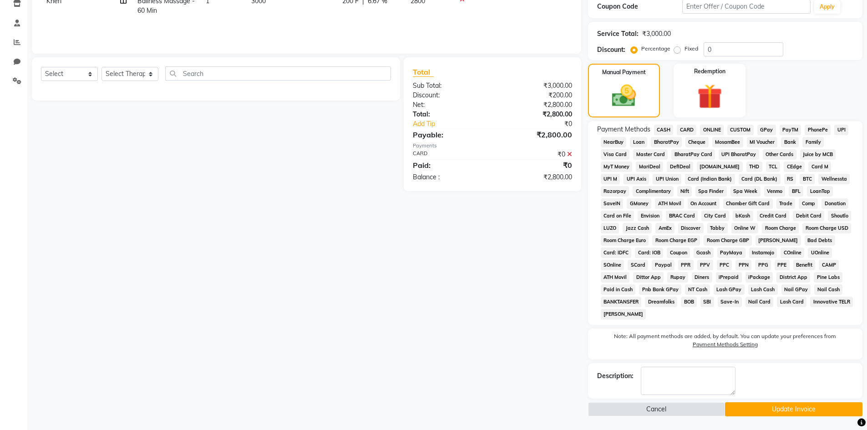
click at [776, 410] on button "Update Invoice" at bounding box center [793, 409] width 137 height 14
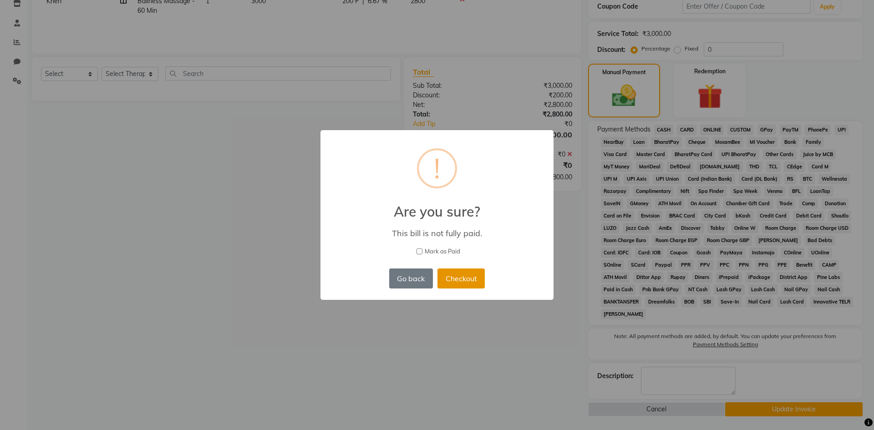
click at [448, 279] on button "Checkout" at bounding box center [460, 279] width 47 height 20
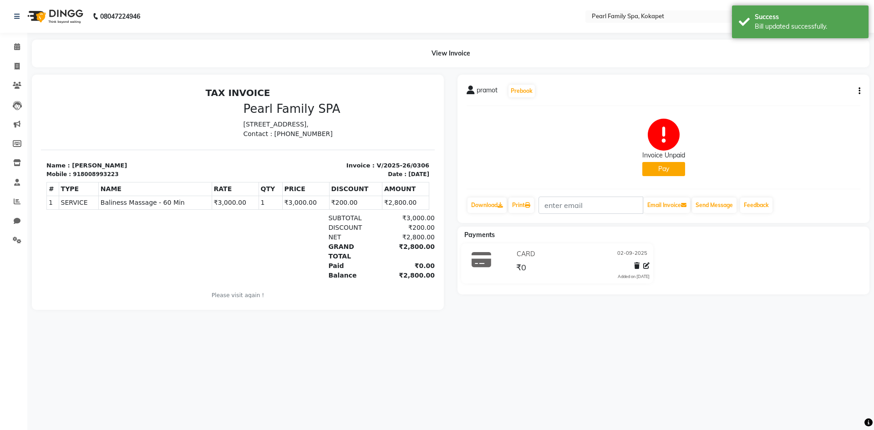
click at [36, 15] on img at bounding box center [54, 16] width 62 height 25
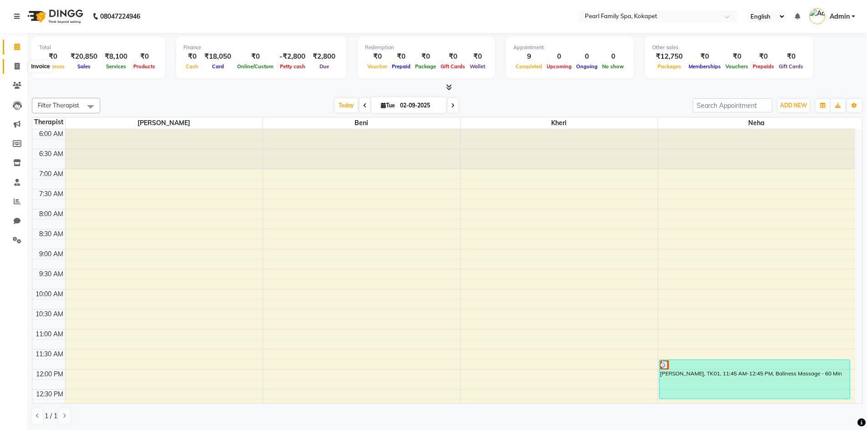
click at [20, 64] on icon at bounding box center [17, 66] width 5 height 7
select select "service"
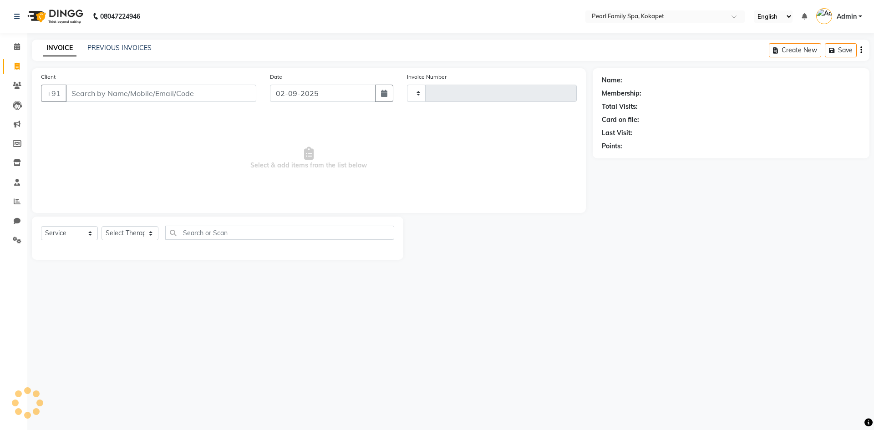
type input "0307"
select select "6217"
click at [99, 41] on div "INVOICE PREVIOUS INVOICES Create New Save Open Invoices" at bounding box center [451, 50] width 838 height 21
click at [112, 50] on link "PREVIOUS INVOICES" at bounding box center [119, 48] width 64 height 8
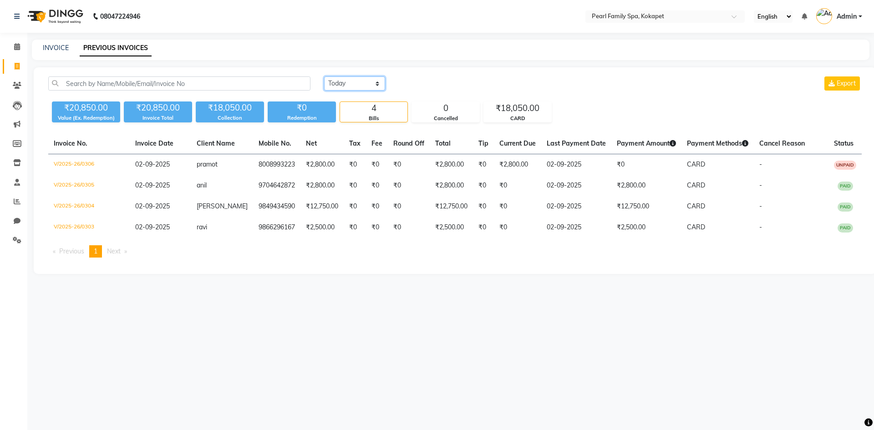
click at [344, 79] on select "Today Yesterday Custom Range" at bounding box center [354, 83] width 61 height 14
select select "yesterday"
click at [324, 76] on select "Today Yesterday Custom Range" at bounding box center [354, 83] width 61 height 14
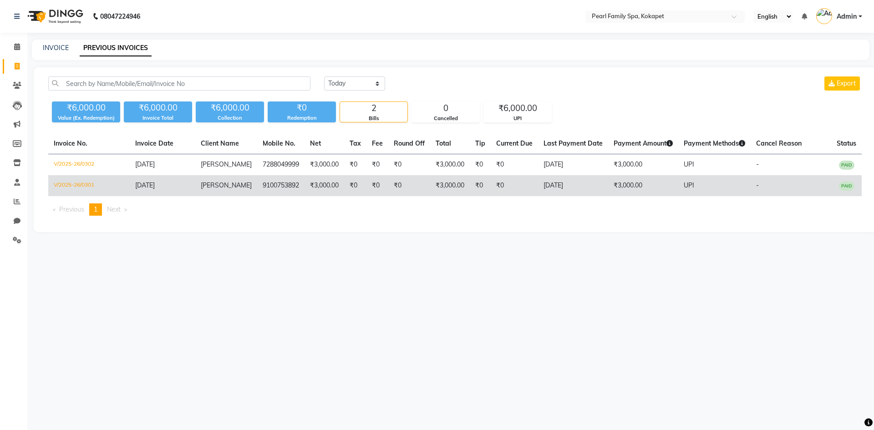
click at [257, 188] on td "9100753892" at bounding box center [280, 185] width 47 height 21
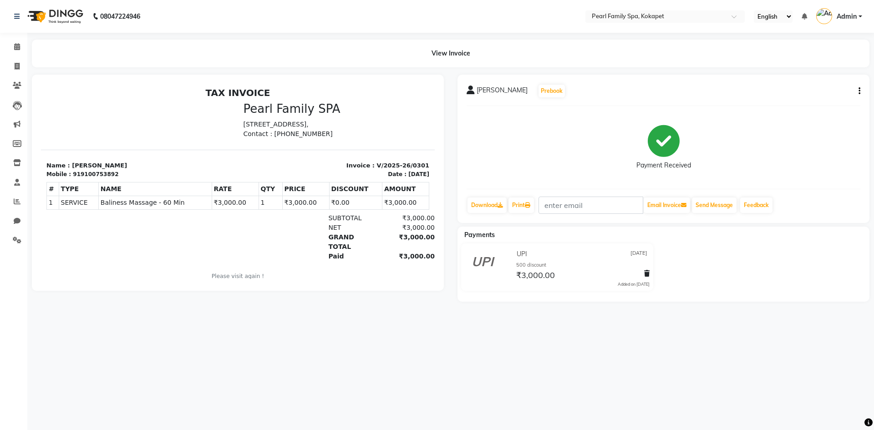
click at [858, 91] on icon "button" at bounding box center [859, 91] width 2 height 0
click at [811, 99] on div "Edit Invoice" at bounding box center [814, 102] width 62 height 11
select select "service"
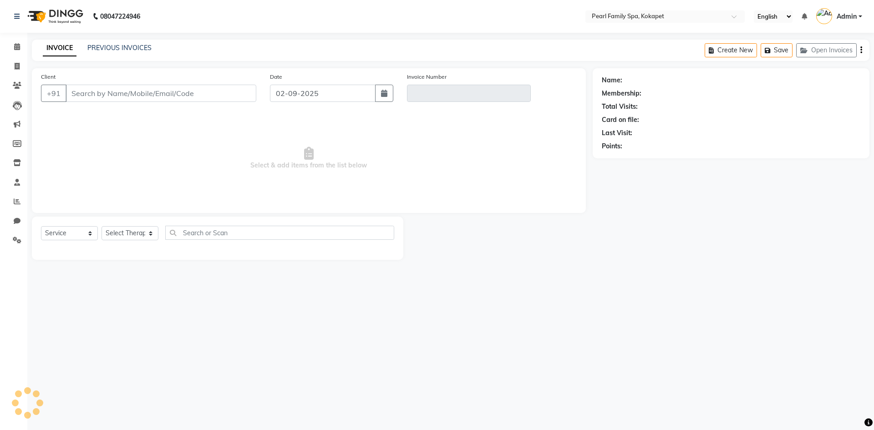
type input "9100753892"
type input "V/2025-26/0301"
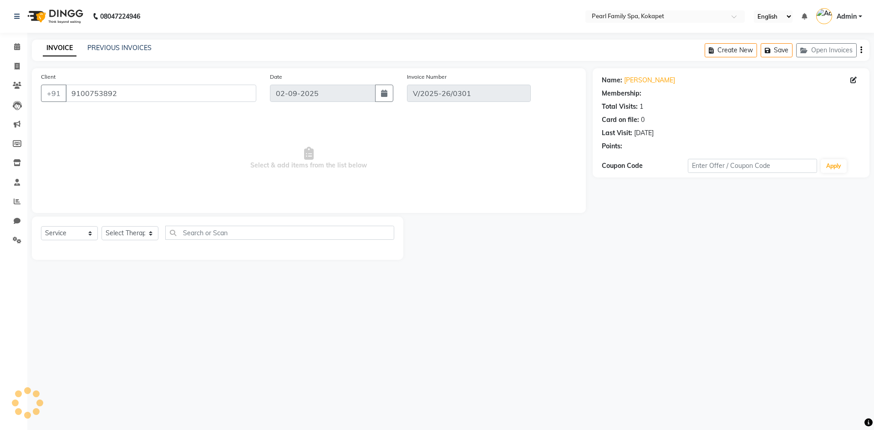
type input "[DATE]"
select select "select"
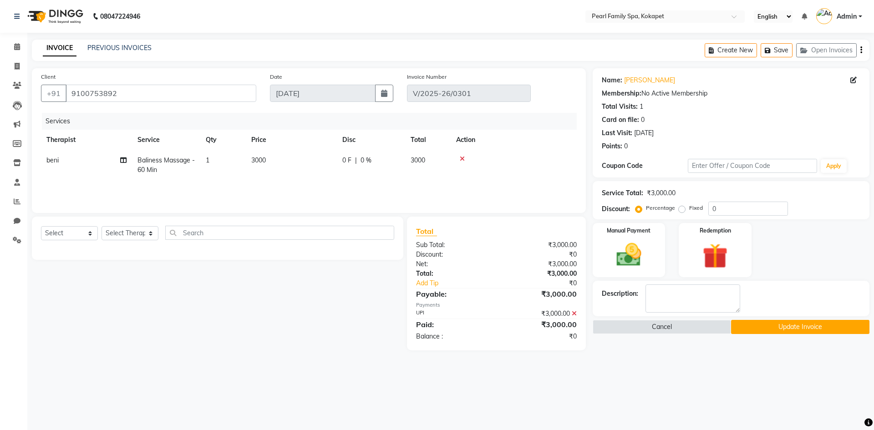
click at [689, 209] on label "Fixed" at bounding box center [696, 208] width 14 height 8
click at [680, 209] on input "Fixed" at bounding box center [683, 208] width 6 height 6
radio input "true"
click at [716, 209] on input "0" at bounding box center [748, 209] width 80 height 14
type input "500"
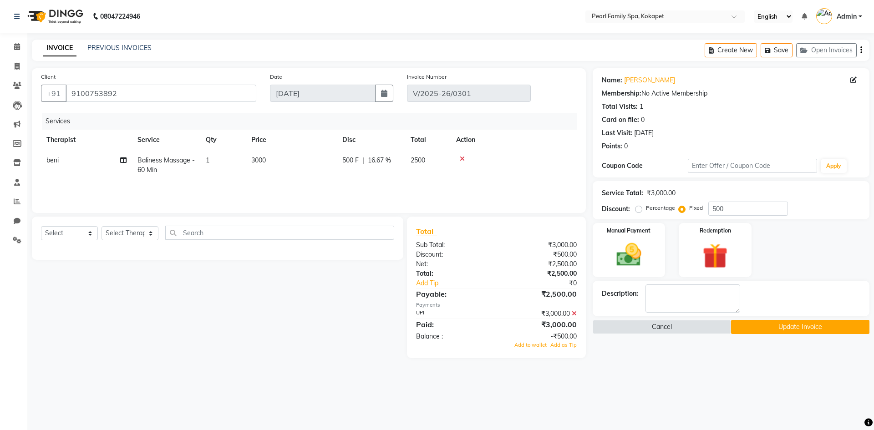
click at [576, 314] on icon at bounding box center [574, 313] width 5 height 6
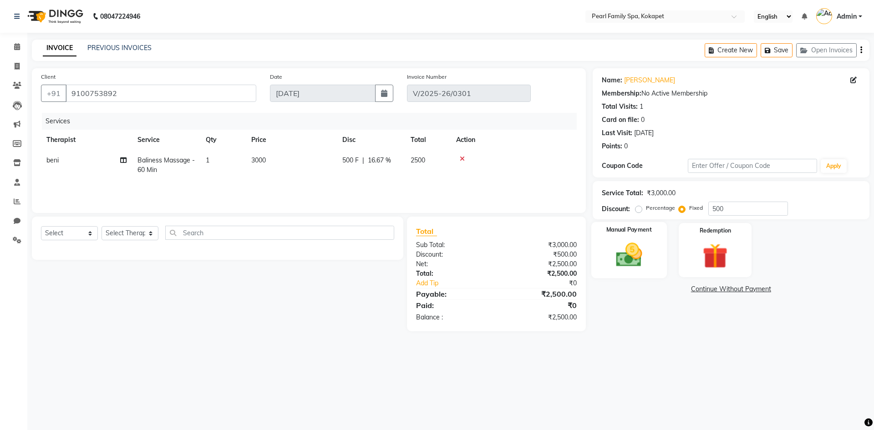
click at [632, 250] on img at bounding box center [629, 255] width 42 height 30
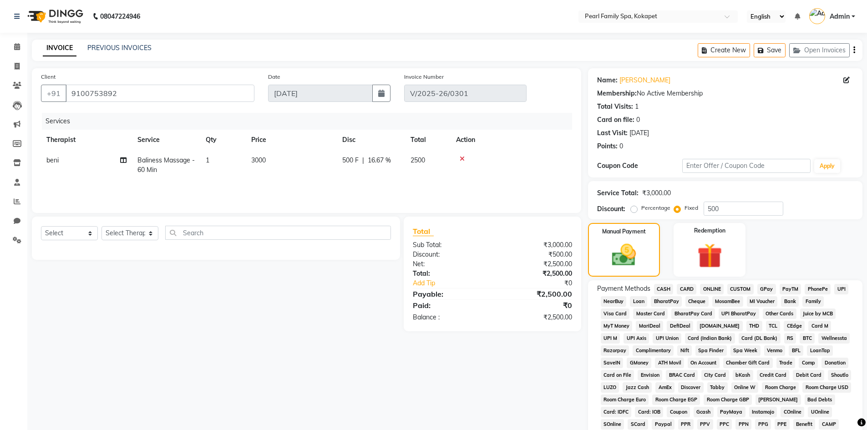
click at [683, 287] on span "CARD" at bounding box center [687, 289] width 20 height 10
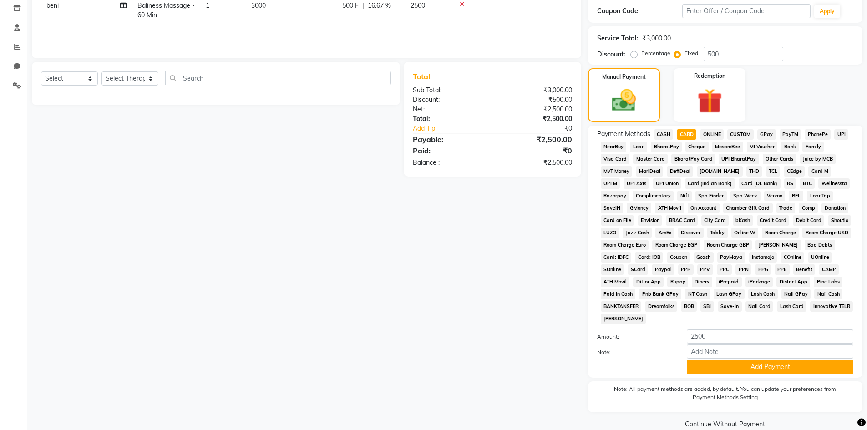
scroll to position [165, 0]
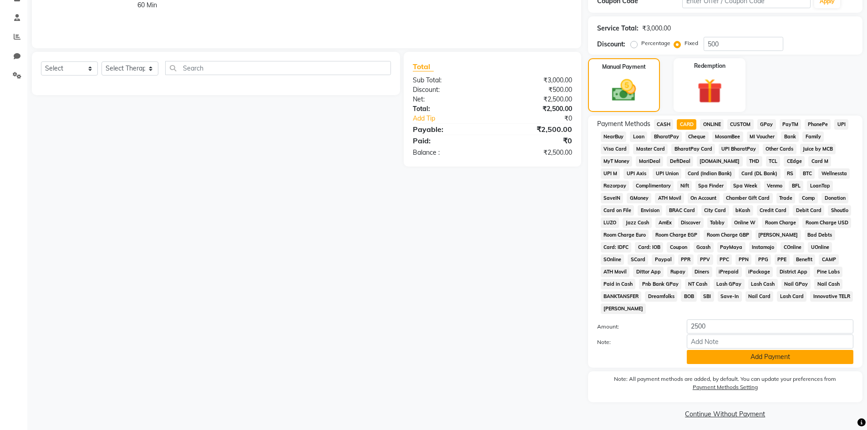
click at [803, 363] on button "Add Payment" at bounding box center [770, 357] width 167 height 14
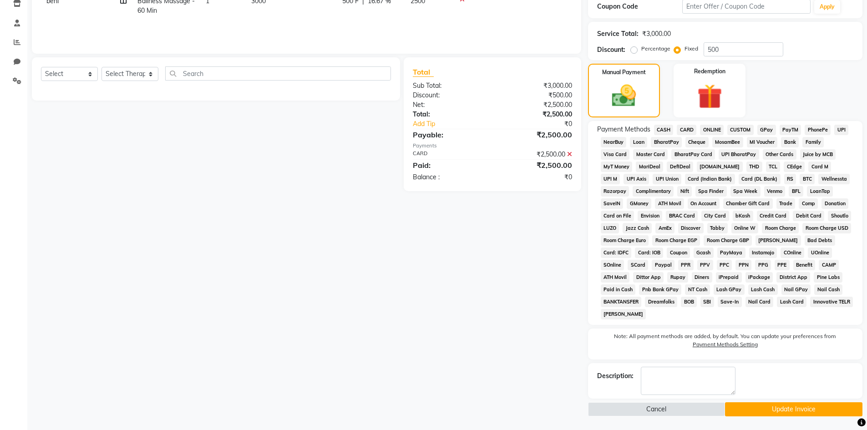
click at [785, 410] on button "Update Invoice" at bounding box center [793, 409] width 137 height 14
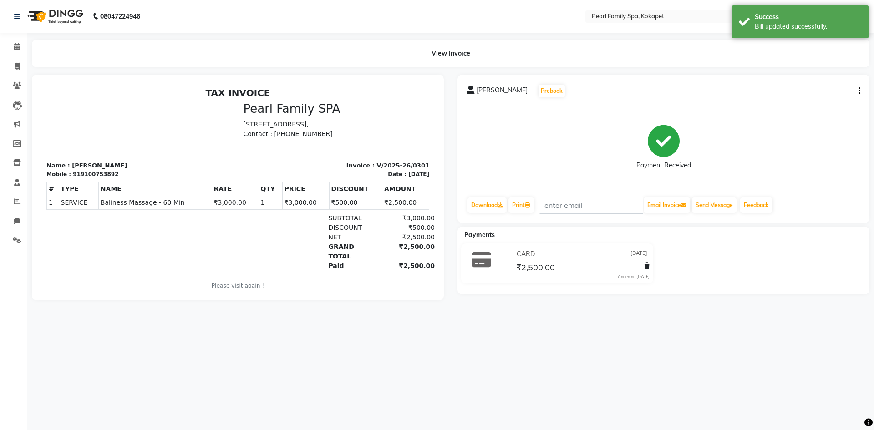
click at [14, 14] on div "08047224946" at bounding box center [77, 16] width 140 height 25
click at [19, 17] on icon at bounding box center [16, 16] width 5 height 6
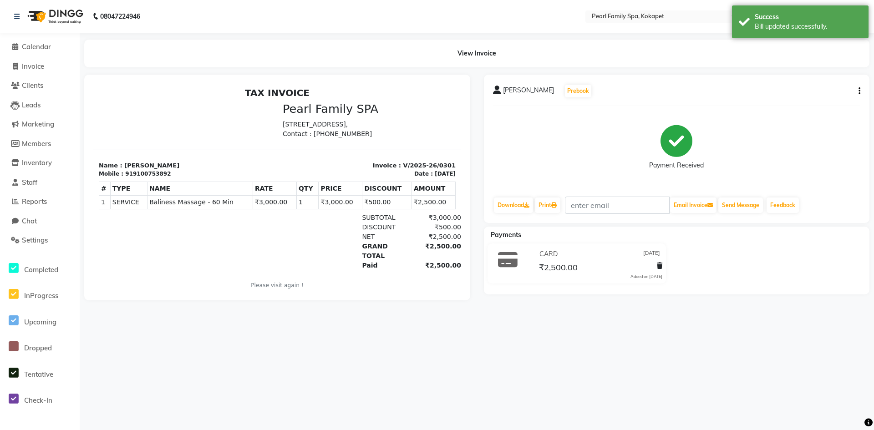
click at [60, 15] on img at bounding box center [54, 16] width 62 height 25
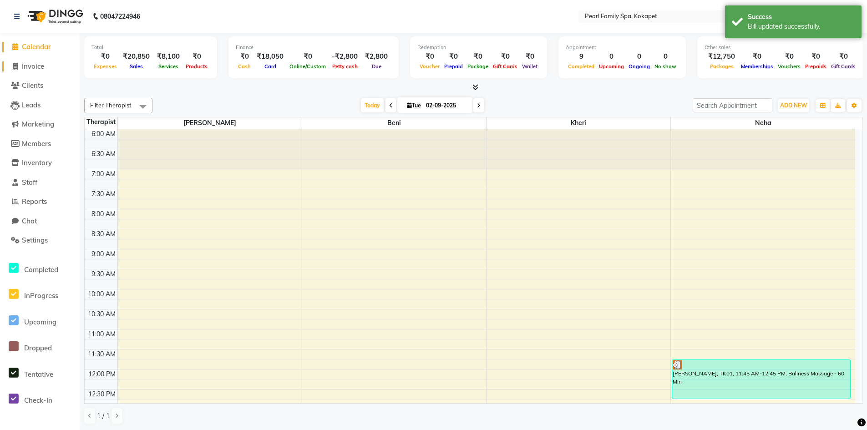
click at [44, 64] on span "Invoice" at bounding box center [33, 66] width 22 height 9
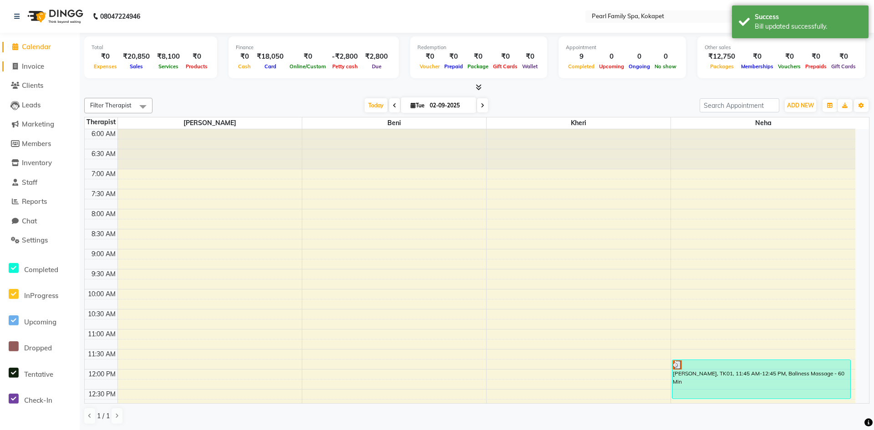
select select "service"
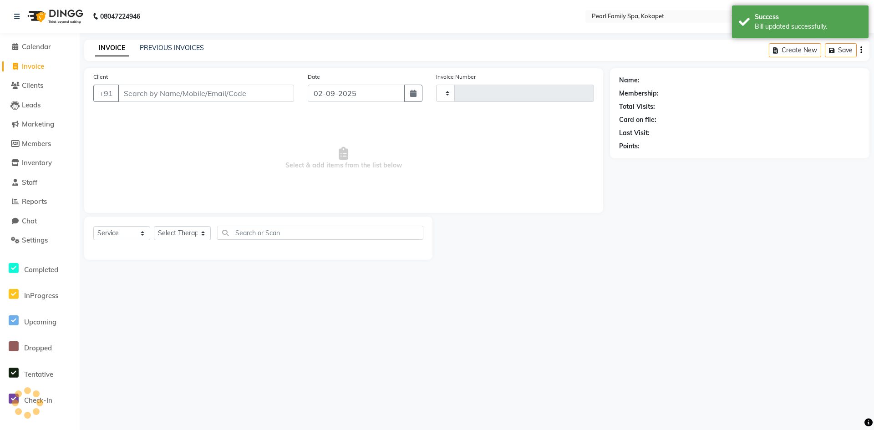
type input "0307"
select select "6217"
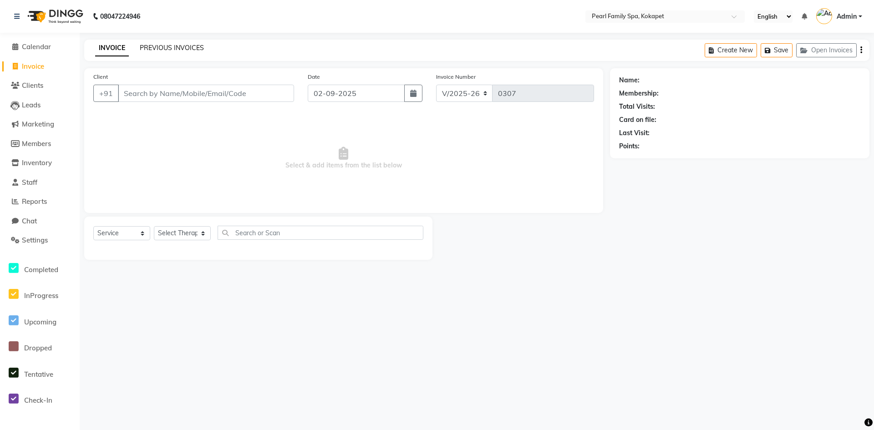
click at [180, 47] on link "PREVIOUS INVOICES" at bounding box center [172, 48] width 64 height 8
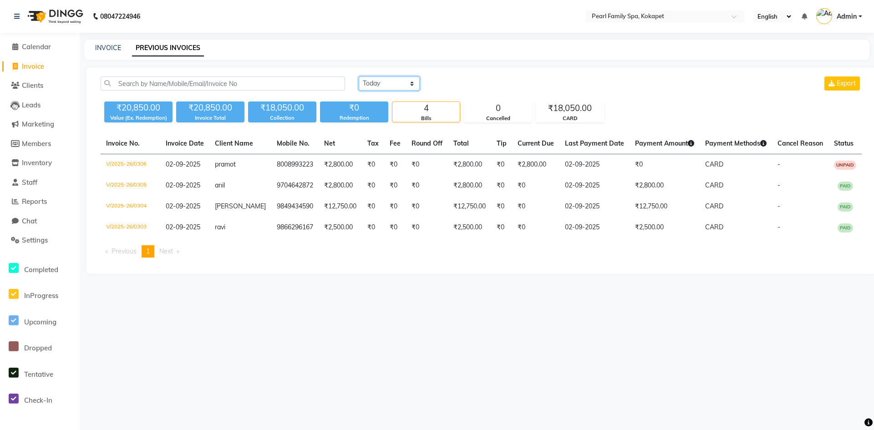
click at [373, 86] on select "Today Yesterday Custom Range" at bounding box center [389, 83] width 61 height 14
click at [359, 76] on select "Today Yesterday Custom Range" at bounding box center [389, 83] width 61 height 14
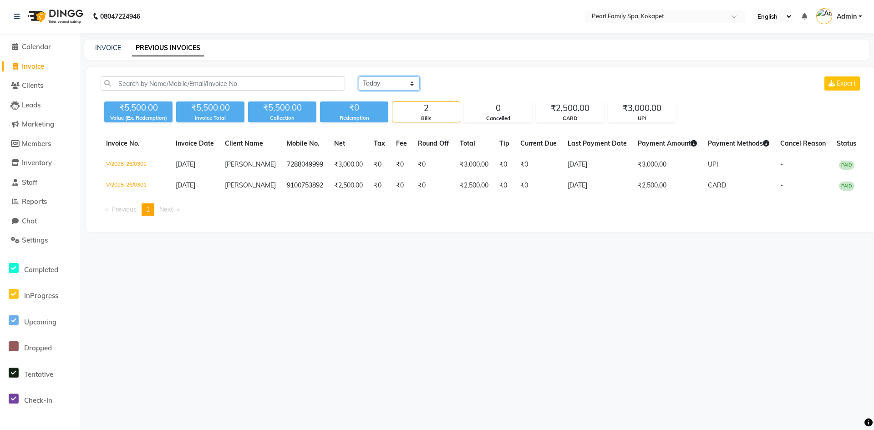
click at [392, 85] on select "Today Yesterday Custom Range" at bounding box center [389, 83] width 61 height 14
select select "today"
click at [359, 76] on select "Today Yesterday Custom Range" at bounding box center [389, 83] width 61 height 14
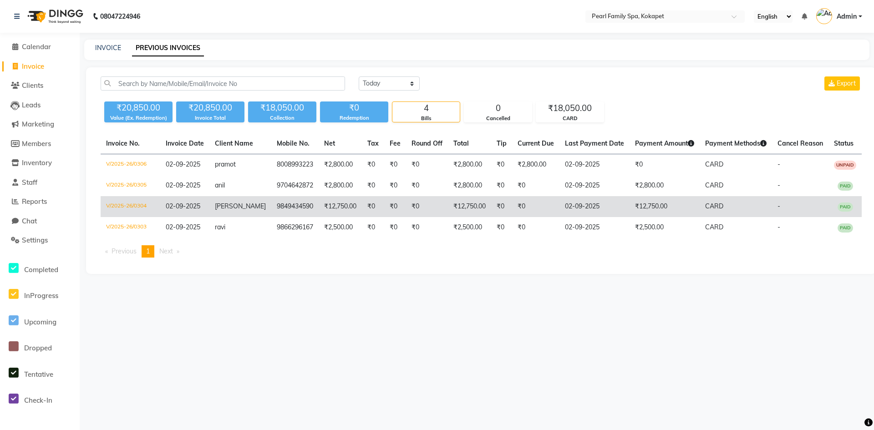
click at [239, 210] on span "[PERSON_NAME]" at bounding box center [240, 206] width 51 height 8
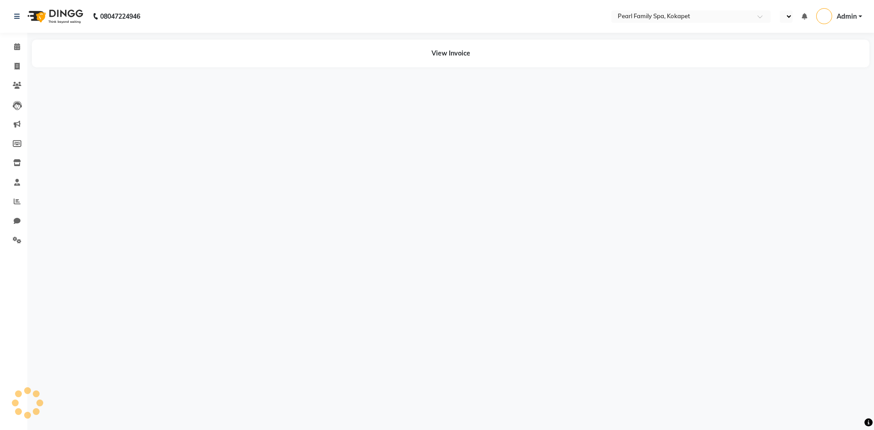
select select "en"
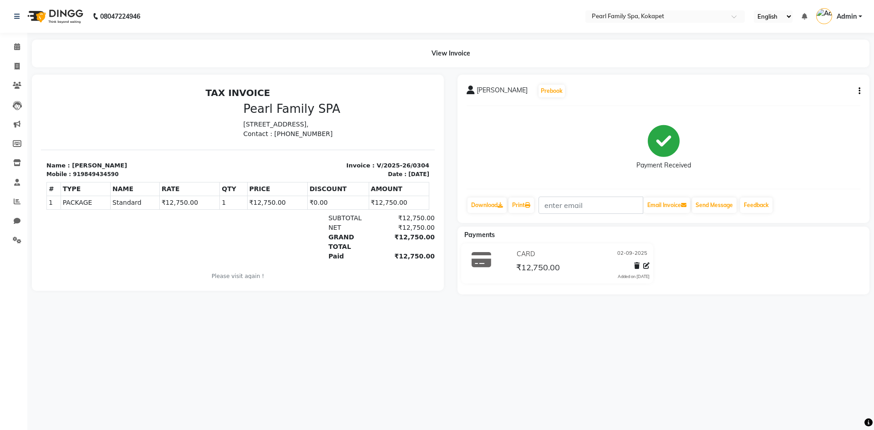
click at [860, 92] on div "[PERSON_NAME] Prebook Payment Received Download Print Email Invoice Send Messag…" at bounding box center [663, 149] width 412 height 148
click at [859, 91] on icon "button" at bounding box center [859, 91] width 2 height 0
click at [830, 98] on div "Edit Invoice" at bounding box center [823, 96] width 46 height 11
select select "service"
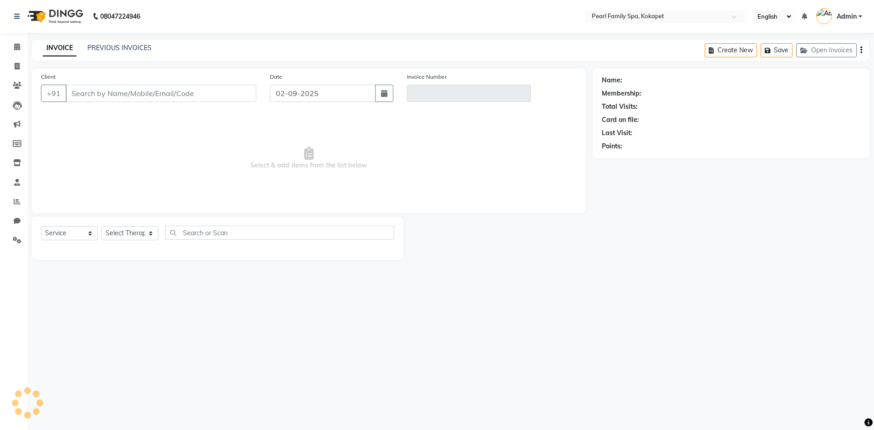
type input "9849434590"
type input "V/2025-26/0304"
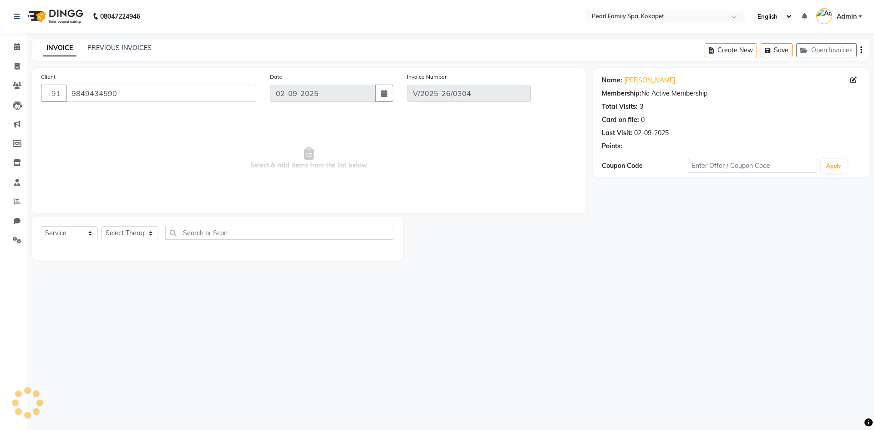
select select "select"
